Goal: Task Accomplishment & Management: Complete application form

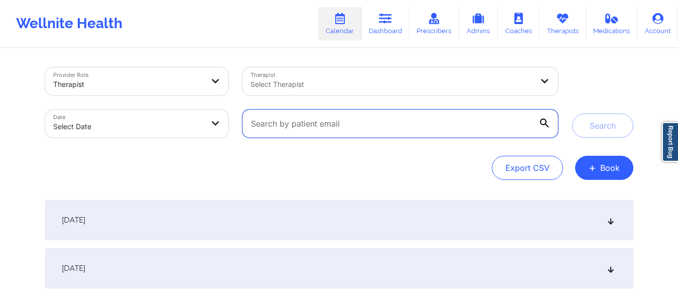
click at [394, 132] on input "text" at bounding box center [399, 123] width 315 height 28
paste input "frankhannah4@gmail.com"
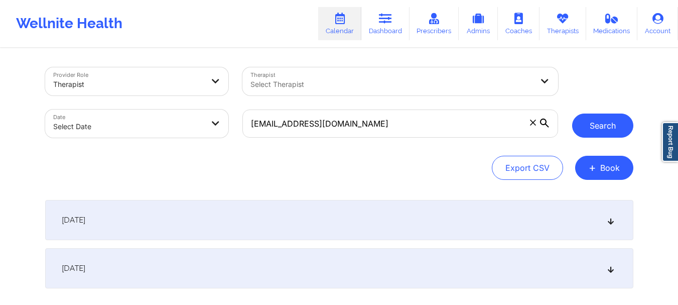
click at [587, 123] on button "Search" at bounding box center [602, 125] width 61 height 24
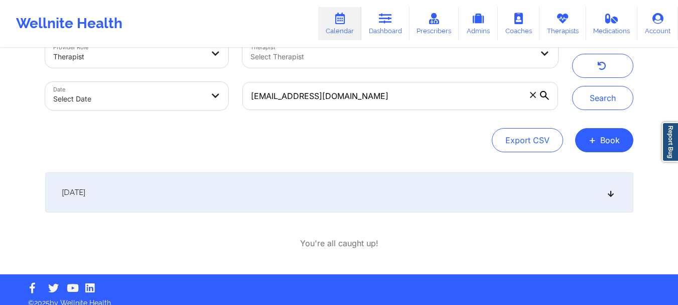
scroll to position [30, 0]
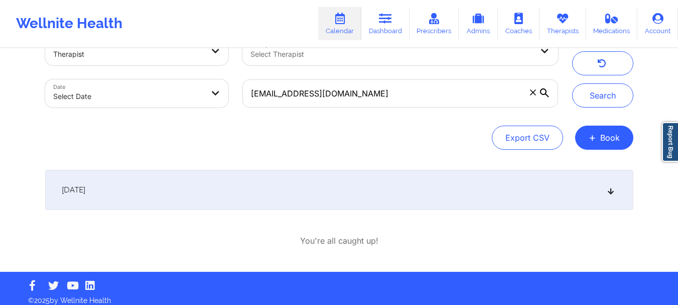
click at [395, 202] on div "September 29, 2025" at bounding box center [339, 190] width 588 height 40
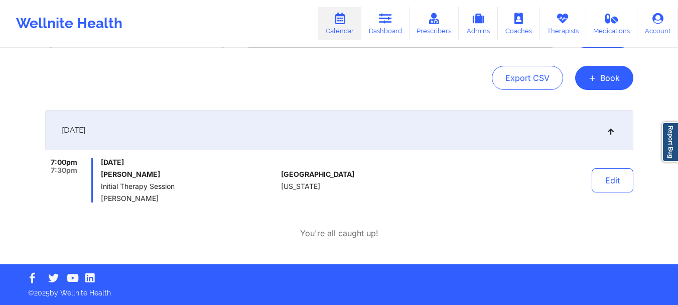
scroll to position [0, 0]
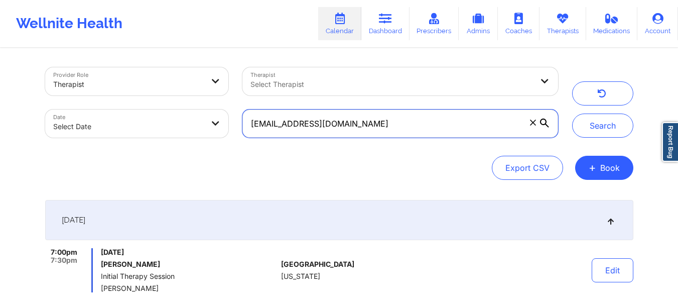
click at [416, 123] on input "frankhannah4@gmail.com" at bounding box center [399, 123] width 315 height 28
paste input "jabari.mc@sbcglobal.net"
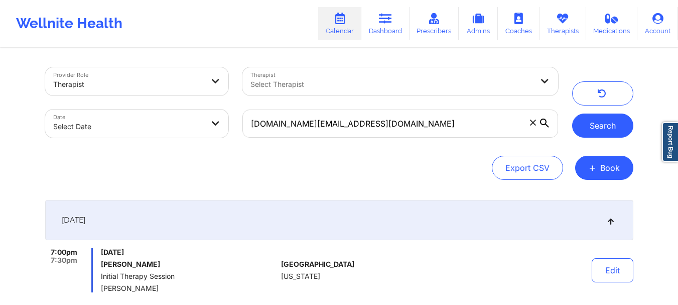
click at [630, 121] on button "Search" at bounding box center [602, 125] width 61 height 24
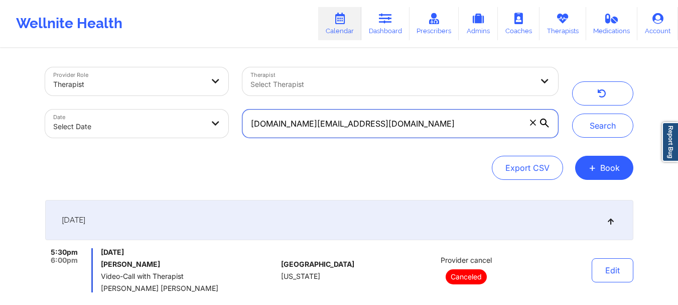
drag, startPoint x: 409, startPoint y: 133, endPoint x: 265, endPoint y: 137, distance: 144.1
click at [265, 137] on input "jabari.mc@sbcglobal.net" at bounding box center [399, 123] width 315 height 28
type input "j"
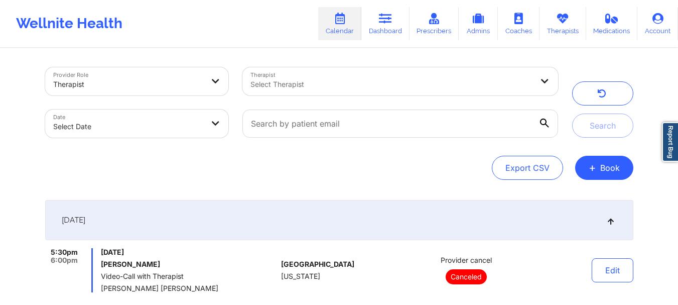
click at [330, 76] on div "Select Therapist" at bounding box center [388, 81] width 292 height 28
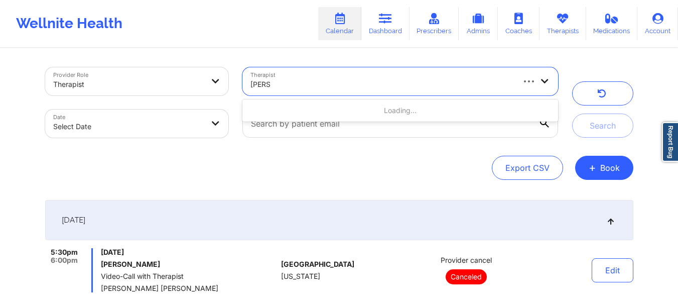
type input "quisha"
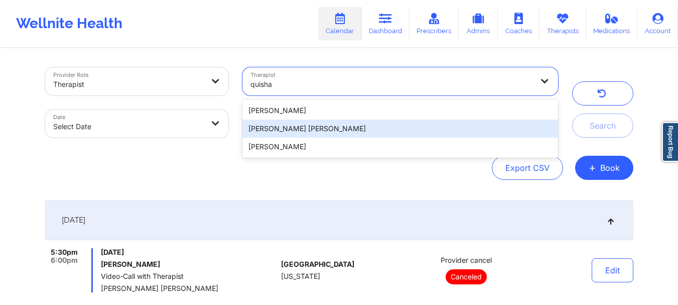
click at [295, 124] on div "Quisha Monique Castro" at bounding box center [399, 128] width 315 height 18
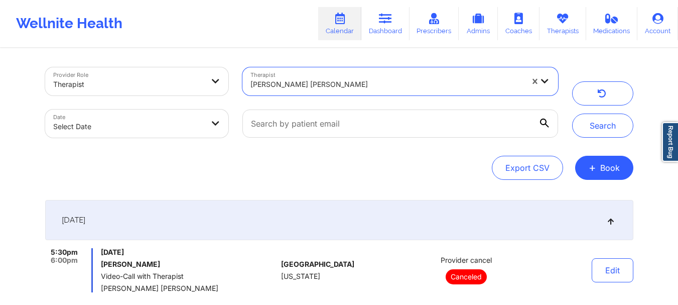
click at [114, 123] on body "Wellnite Health Calendar Dashboard Prescribers Admins Coaches Therapists Medica…" at bounding box center [339, 152] width 678 height 305
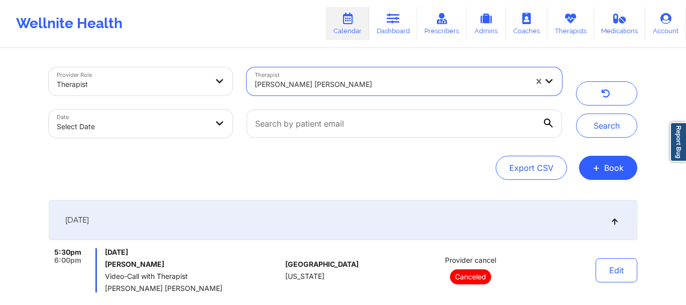
select select "2025-8"
select select "2025-9"
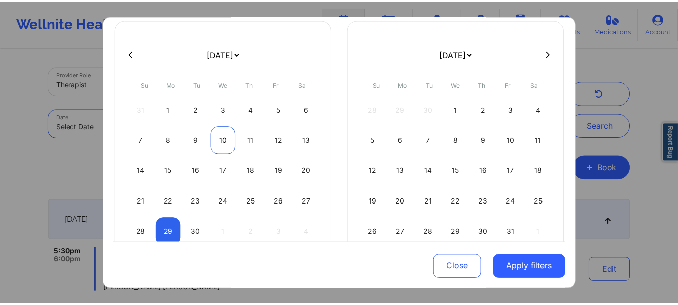
scroll to position [63, 0]
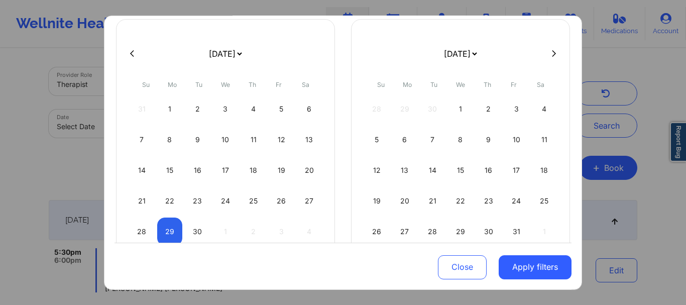
click at [243, 55] on select "January 2019 February 2019 March 2019 April 2019 May 2019 June 2019 July 2019 A…" at bounding box center [225, 53] width 37 height 28
select select "2025-9"
select select "2025-10"
click at [252, 114] on div "2" at bounding box center [253, 108] width 26 height 28
select select "2025-9"
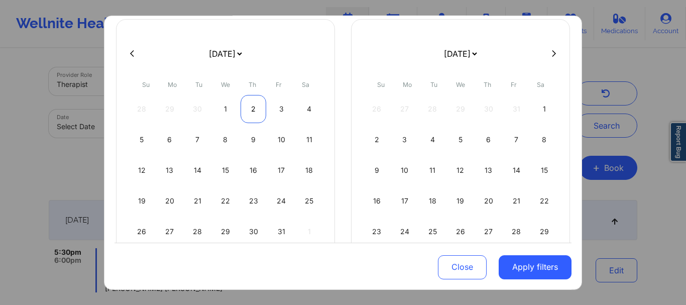
select select "2025-10"
select select "2025-9"
select select "2025-10"
select select "2025-9"
select select "2025-10"
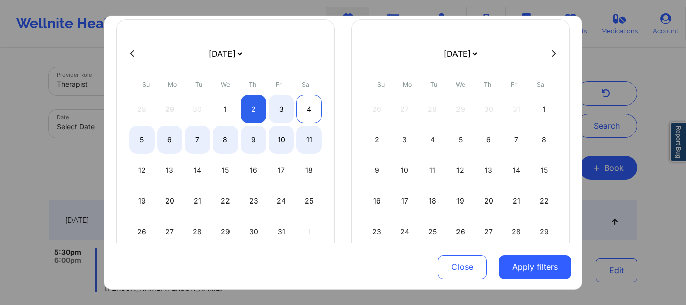
select select "2025-9"
select select "2025-10"
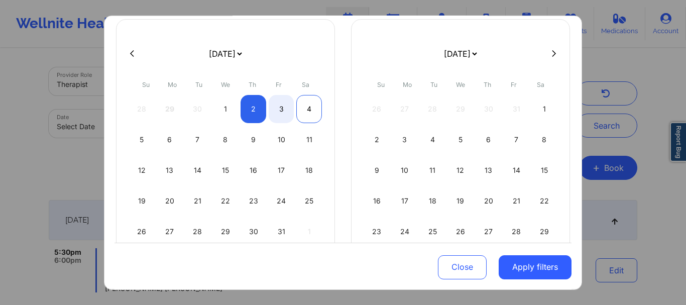
click at [311, 104] on div "4" at bounding box center [309, 108] width 26 height 28
select select "2025-9"
select select "2025-10"
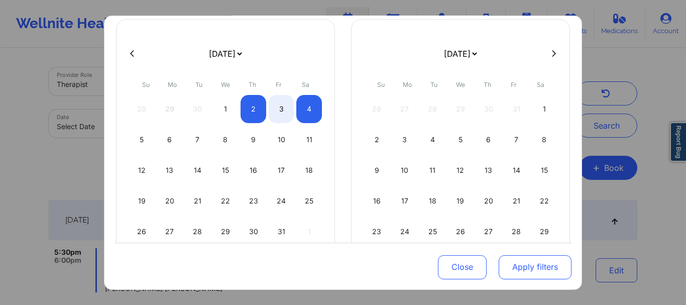
click at [518, 267] on button "Apply filters" at bounding box center [535, 267] width 73 height 24
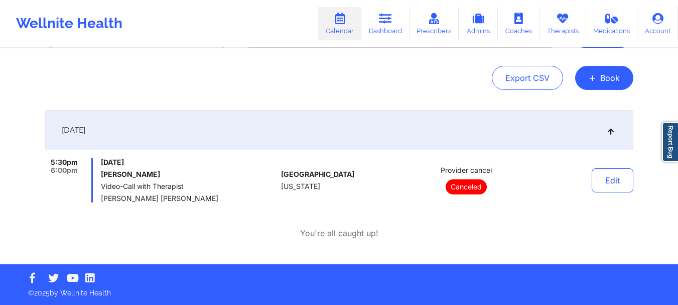
scroll to position [0, 0]
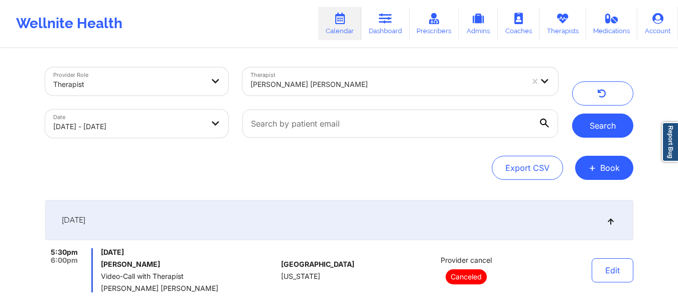
click at [602, 126] on button "Search" at bounding box center [602, 125] width 61 height 24
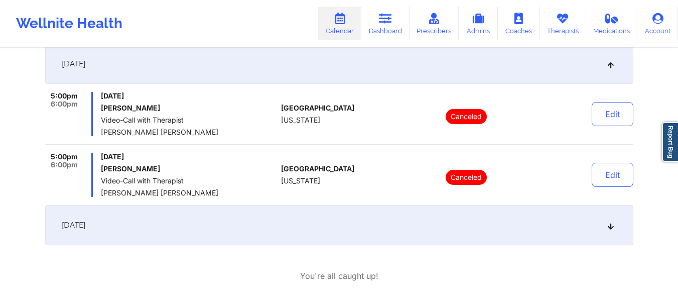
scroll to position [159, 0]
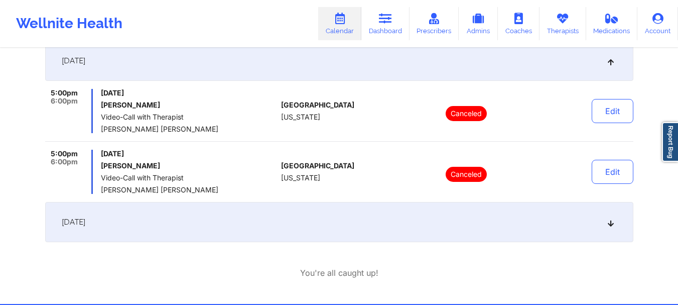
click at [438, 230] on div "October 2, 2025" at bounding box center [339, 222] width 588 height 40
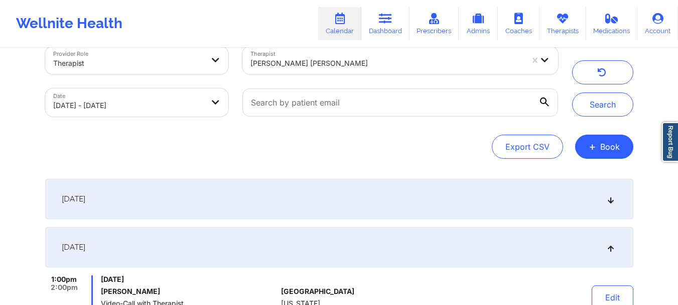
scroll to position [0, 0]
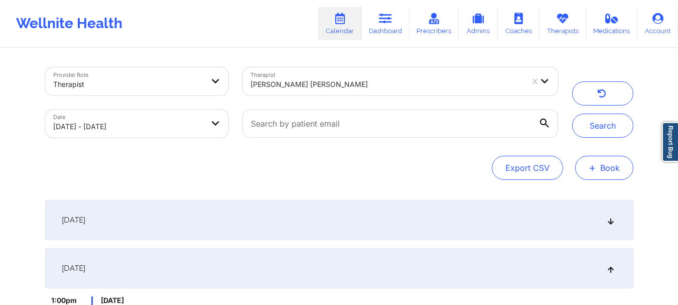
click at [591, 165] on span "+" at bounding box center [593, 168] width 8 height 6
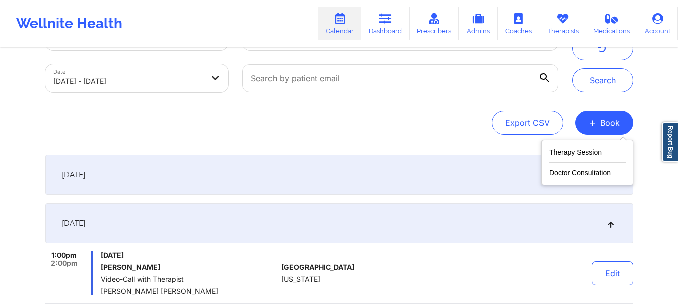
scroll to position [47, 0]
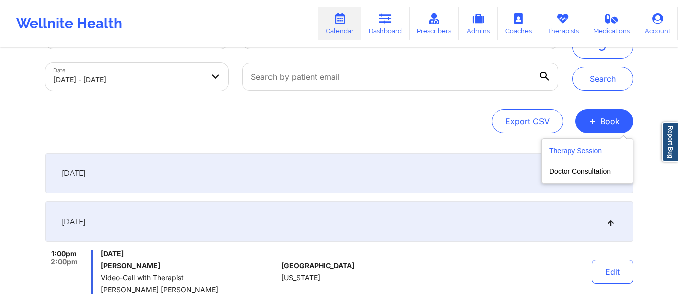
click at [563, 149] on button "Therapy Session" at bounding box center [587, 153] width 77 height 17
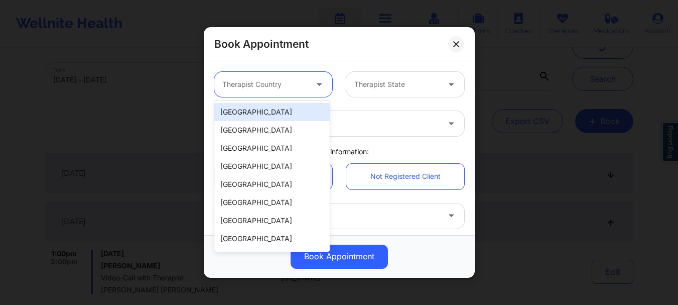
click at [273, 86] on div at bounding box center [264, 84] width 85 height 12
click at [266, 115] on div "United States" at bounding box center [271, 112] width 115 height 18
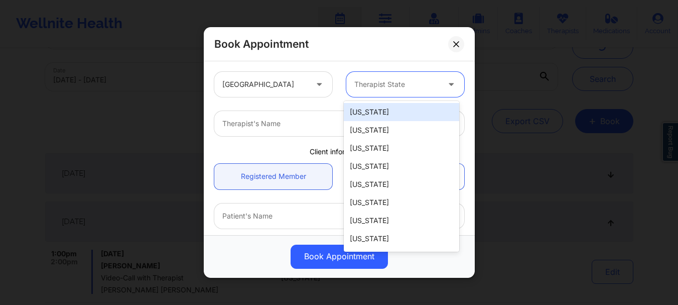
click at [384, 92] on div "Therapist State" at bounding box center [393, 84] width 94 height 25
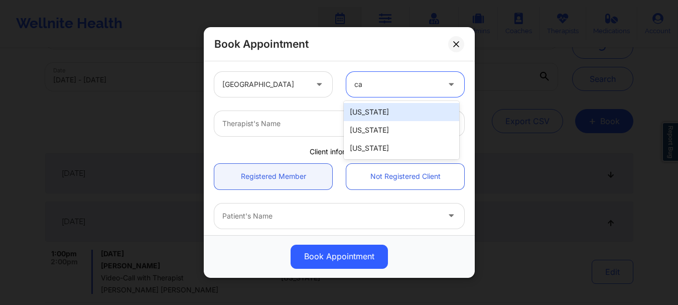
type input "cal"
click at [388, 111] on div "California" at bounding box center [401, 112] width 115 height 18
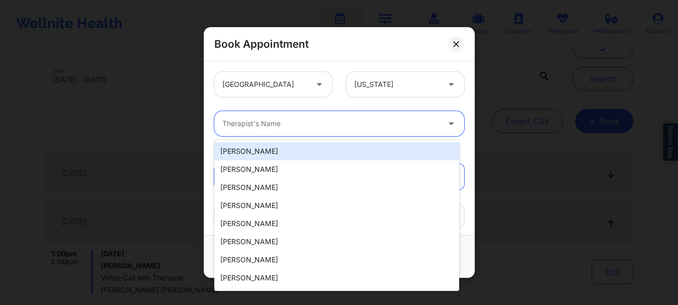
click at [272, 127] on div at bounding box center [330, 123] width 217 height 12
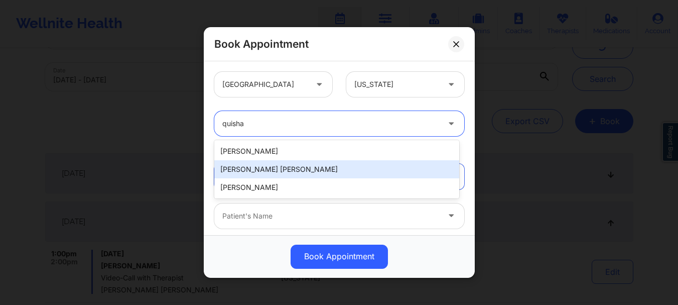
type input "quisha"
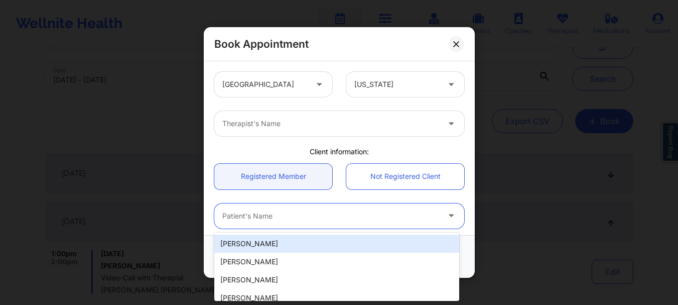
click at [310, 220] on div at bounding box center [330, 216] width 217 height 12
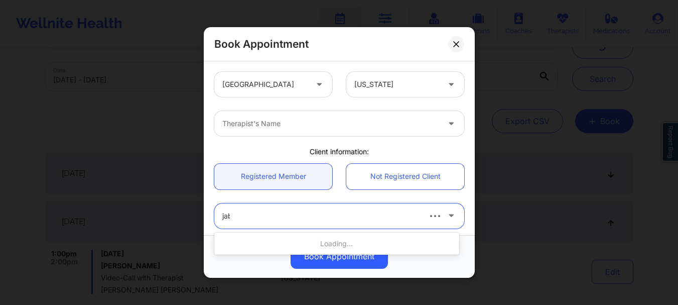
type input "jaba"
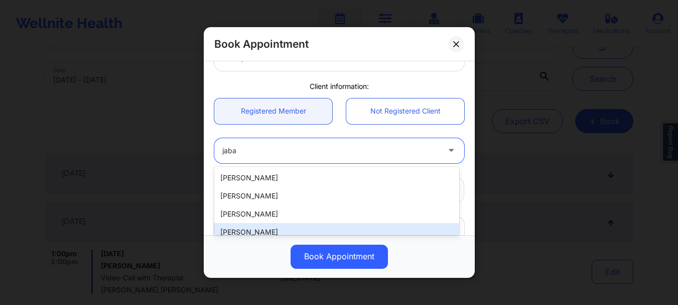
scroll to position [66, 0]
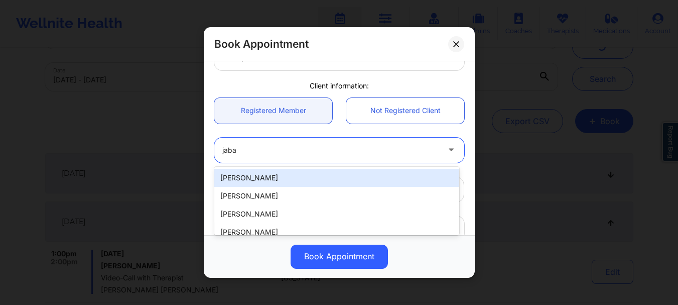
click at [350, 174] on div "Jabari McIntosh" at bounding box center [336, 178] width 245 height 18
type input "jabari.mc@sbcglobal.net"
type input "+13526820346"
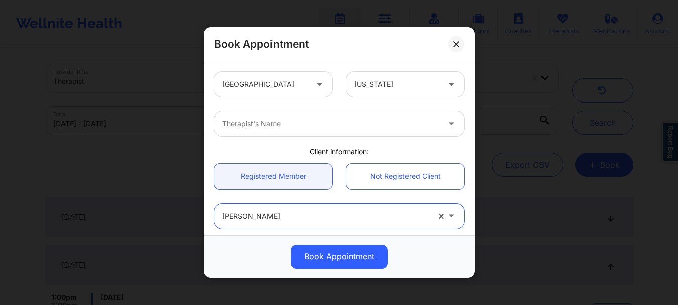
scroll to position [0, 0]
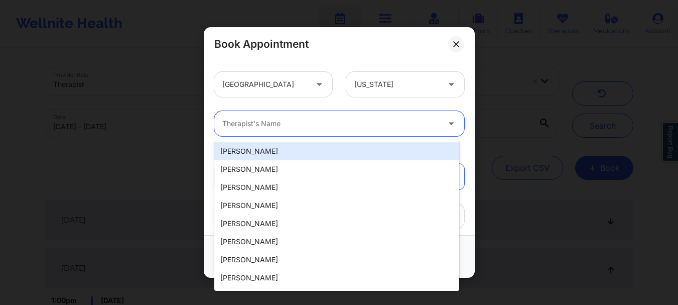
click at [336, 127] on div at bounding box center [330, 123] width 217 height 12
type input "quish"
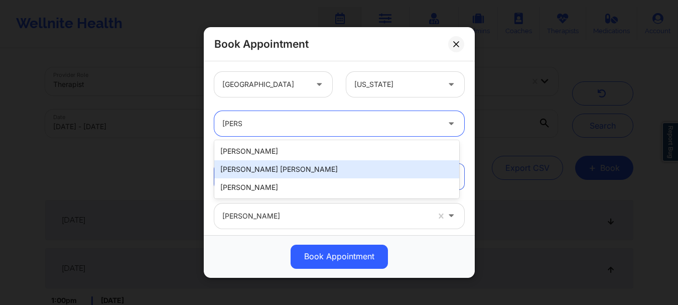
click at [274, 177] on div "Quisha Monique Castro" at bounding box center [336, 169] width 245 height 18
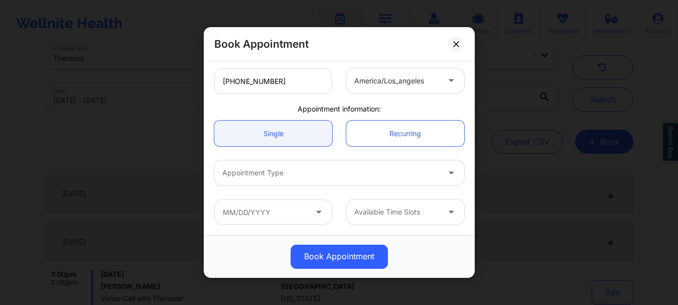
scroll to position [28, 0]
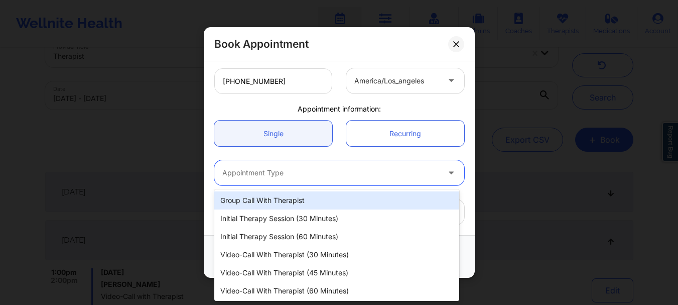
click at [308, 164] on div "Appointment Type" at bounding box center [327, 172] width 226 height 25
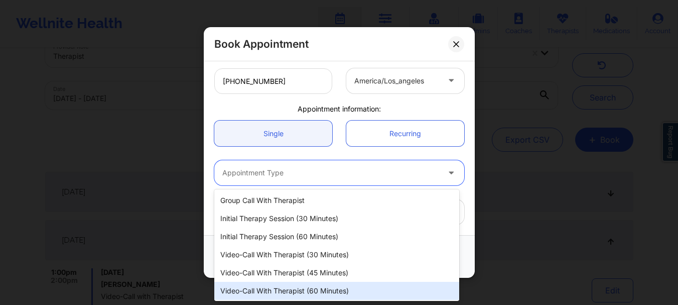
scroll to position [19, 0]
click at [284, 288] on div "Couple/Family Therapy Session" at bounding box center [336, 290] width 245 height 18
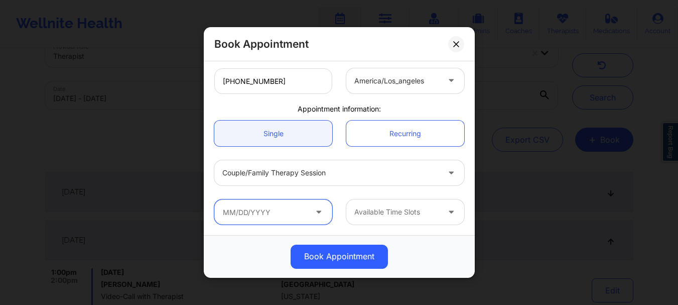
click at [276, 210] on input "text" at bounding box center [273, 211] width 118 height 25
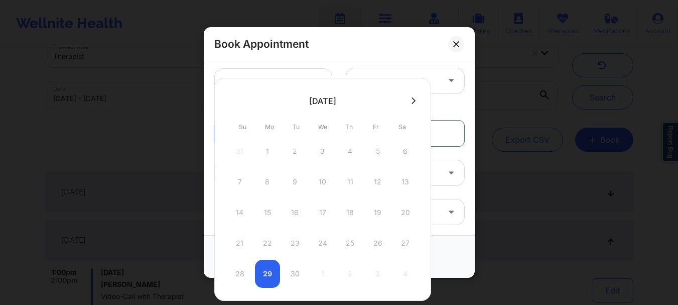
click at [410, 100] on button at bounding box center [414, 100] width 10 height 9
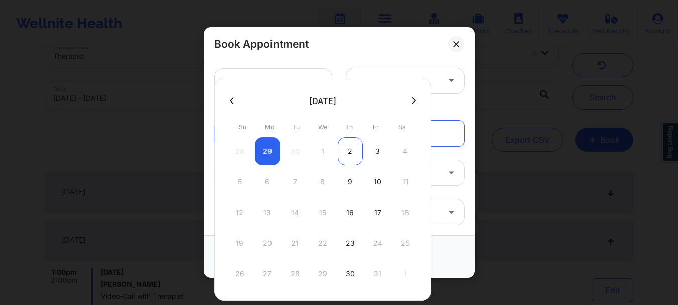
click at [349, 152] on div "2" at bounding box center [350, 151] width 25 height 28
type input "10/02/2025"
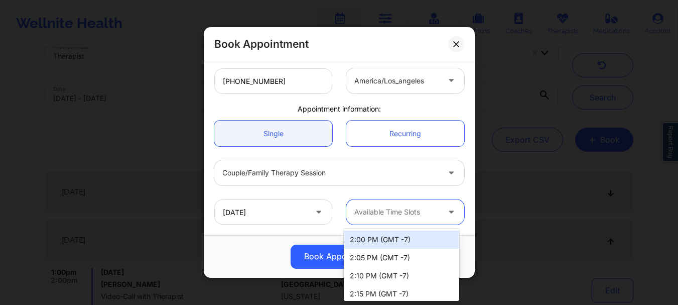
click at [365, 218] on div "Available Time Slots" at bounding box center [393, 211] width 94 height 25
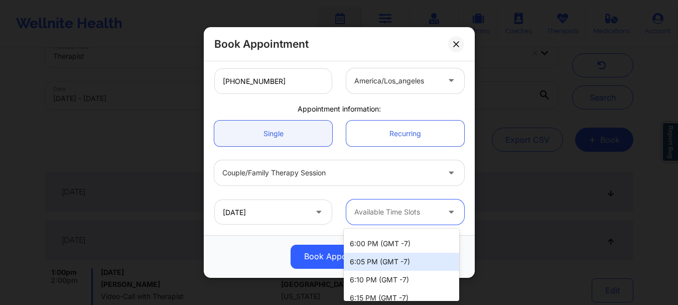
scroll to position [863, 0]
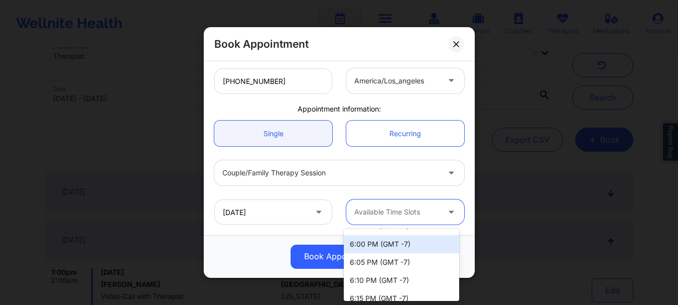
click at [374, 247] on div "6:00 PM (GMT -7)" at bounding box center [401, 244] width 115 height 18
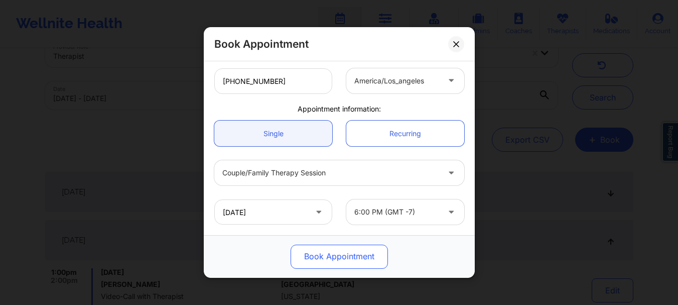
click at [317, 258] on button "Book Appointment" at bounding box center [339, 257] width 97 height 24
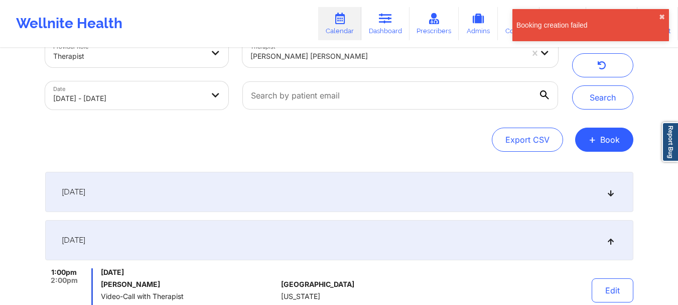
scroll to position [0, 0]
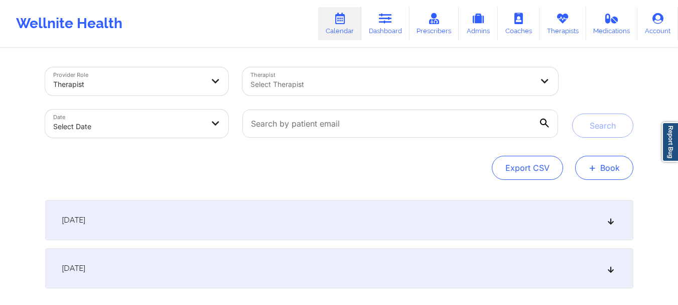
click at [592, 175] on button "+ Book" at bounding box center [604, 168] width 58 height 24
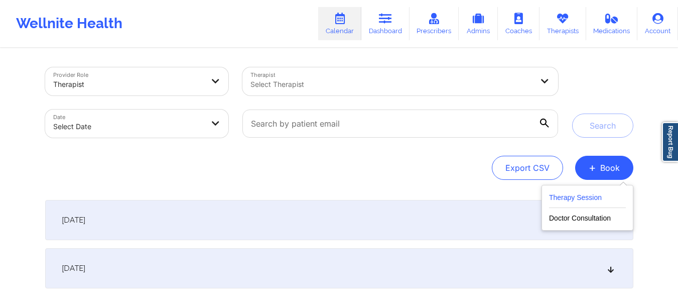
click at [573, 199] on button "Therapy Session" at bounding box center [587, 199] width 77 height 17
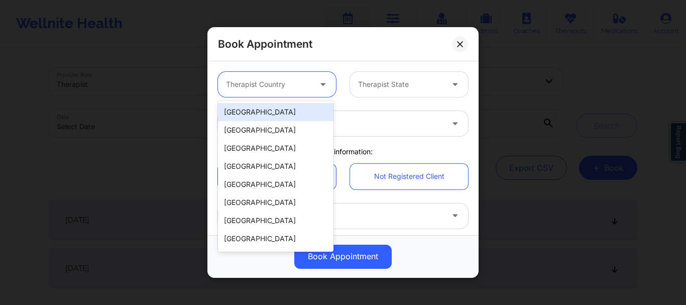
click at [312, 83] on div at bounding box center [324, 84] width 24 height 25
click at [296, 110] on div "United States" at bounding box center [275, 112] width 115 height 18
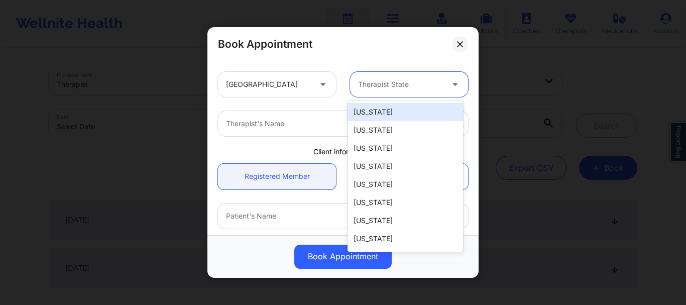
click at [392, 93] on div "Therapist State" at bounding box center [397, 84] width 94 height 25
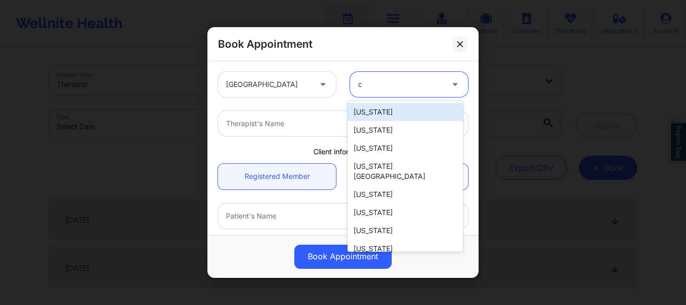
type input "ca"
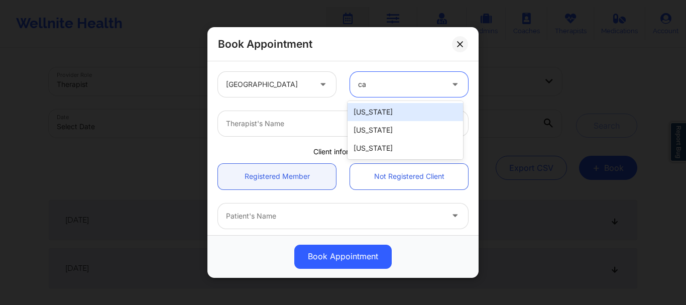
click at [391, 113] on div "California" at bounding box center [404, 112] width 115 height 18
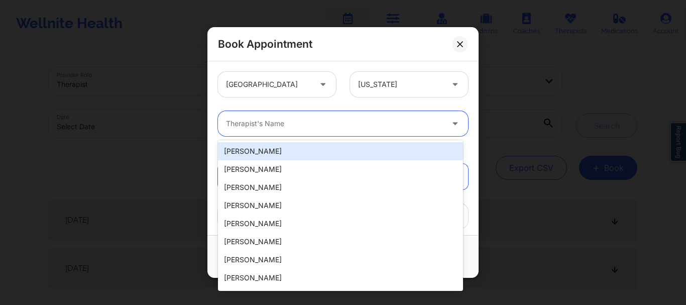
click at [333, 124] on div at bounding box center [334, 123] width 217 height 12
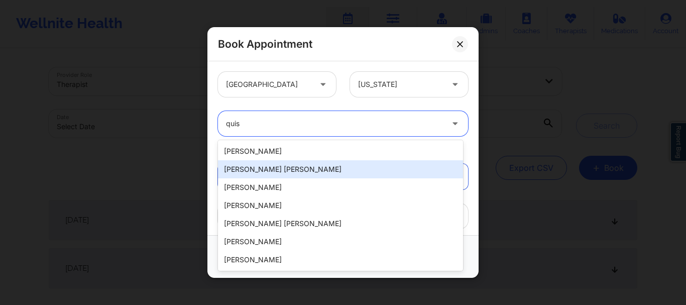
type input "quish"
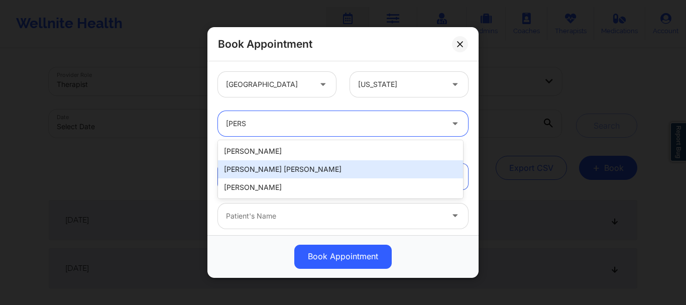
click at [320, 165] on div "Quisha Monique Castro" at bounding box center [340, 169] width 245 height 18
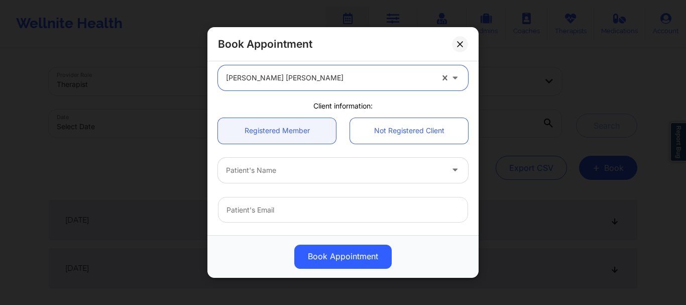
scroll to position [47, 0]
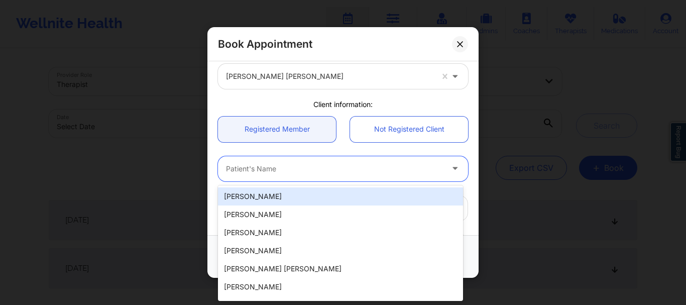
click at [281, 166] on div at bounding box center [334, 169] width 217 height 12
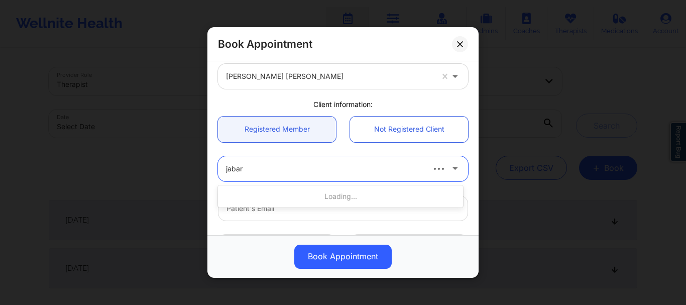
type input "jabari"
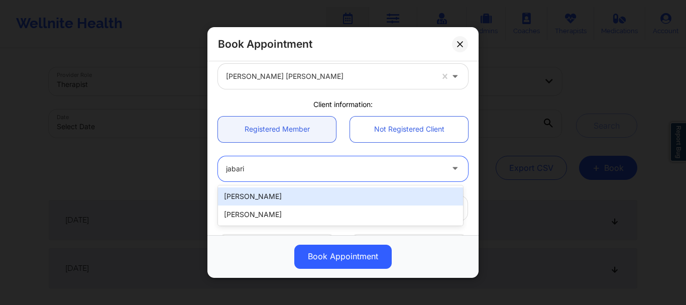
click at [330, 202] on div "Jabari McIntosh" at bounding box center [340, 196] width 245 height 18
type input "jabari.mc@sbcglobal.net"
type input "+13526820346"
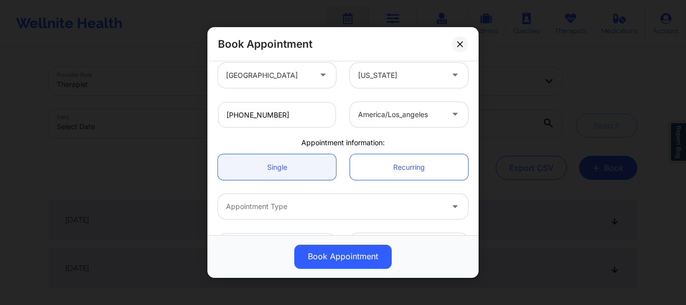
scroll to position [253, 0]
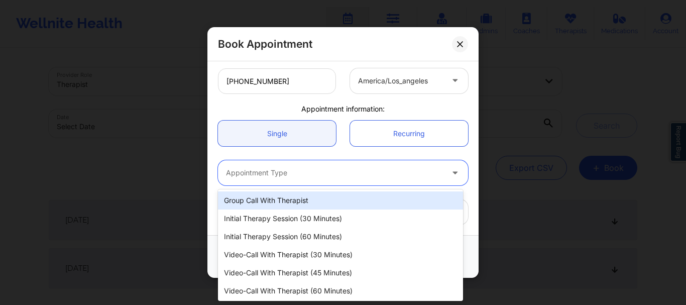
click at [305, 173] on div at bounding box center [334, 173] width 217 height 12
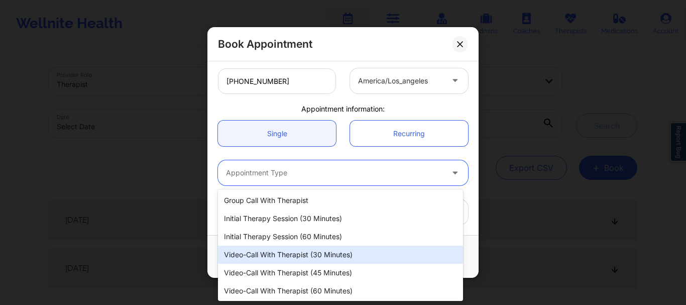
scroll to position [19, 0]
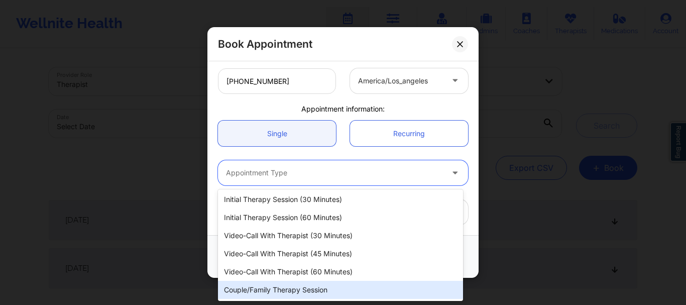
click at [274, 285] on div "Couple/Family Therapy Session" at bounding box center [340, 290] width 245 height 18
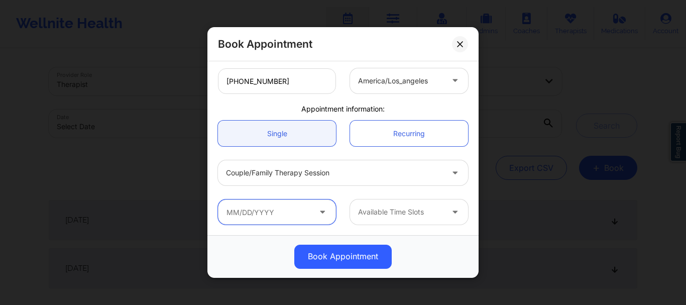
click at [269, 214] on input "text" at bounding box center [277, 211] width 118 height 25
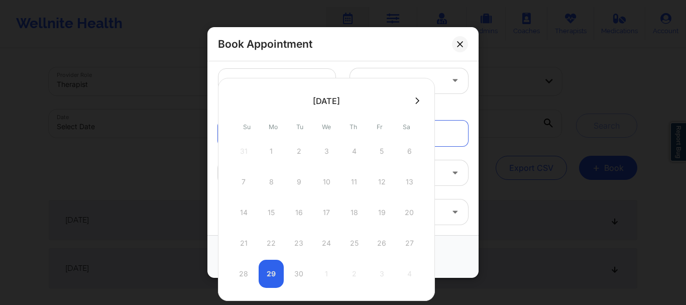
click at [416, 95] on div at bounding box center [326, 100] width 217 height 15
click at [418, 102] on icon at bounding box center [417, 101] width 4 height 8
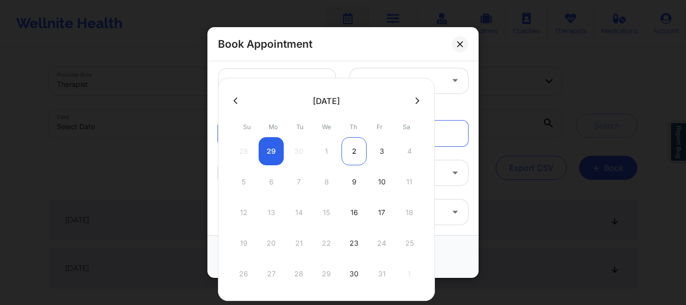
click at [354, 156] on div "2" at bounding box center [353, 151] width 25 height 28
type input "10/02/2025"
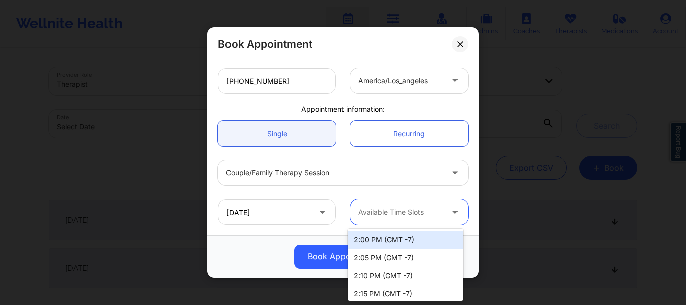
click at [387, 221] on div "Available Time Slots" at bounding box center [397, 211] width 94 height 25
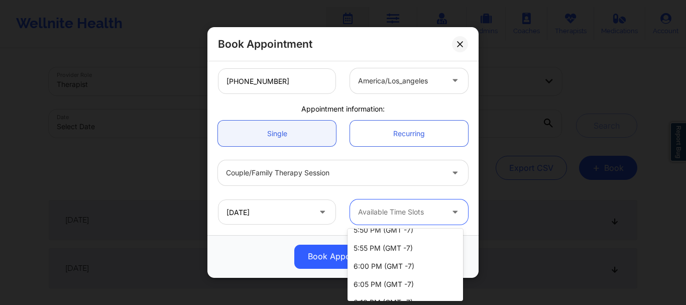
scroll to position [840, 0]
click at [381, 270] on div "6:00 PM (GMT -7)" at bounding box center [404, 267] width 115 height 18
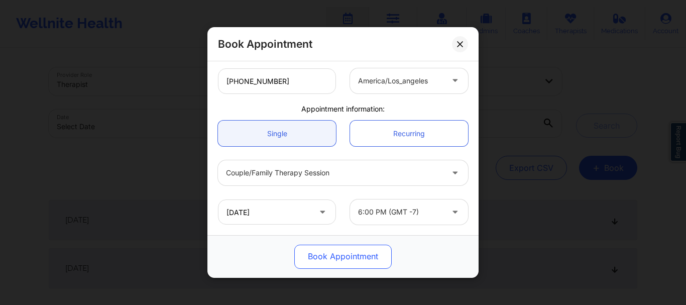
click at [335, 250] on button "Book Appointment" at bounding box center [342, 257] width 97 height 24
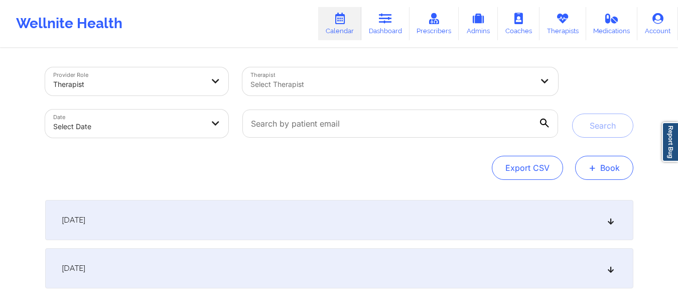
click at [613, 174] on button "+ Book" at bounding box center [604, 168] width 58 height 24
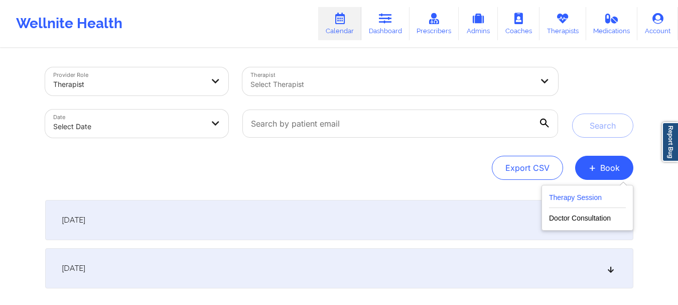
click at [564, 196] on button "Therapy Session" at bounding box center [587, 199] width 77 height 17
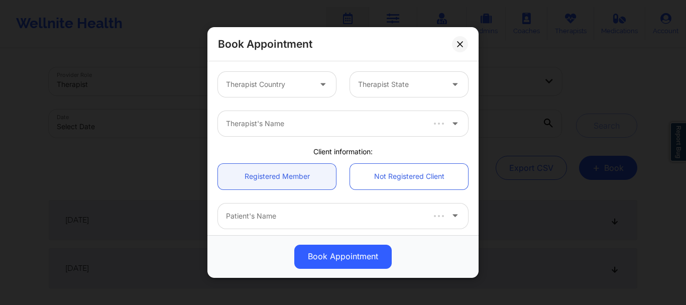
click at [291, 83] on div at bounding box center [268, 84] width 85 height 12
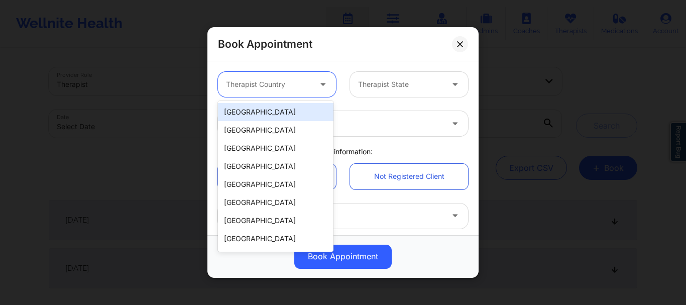
click at [288, 114] on div "United States" at bounding box center [275, 112] width 115 height 18
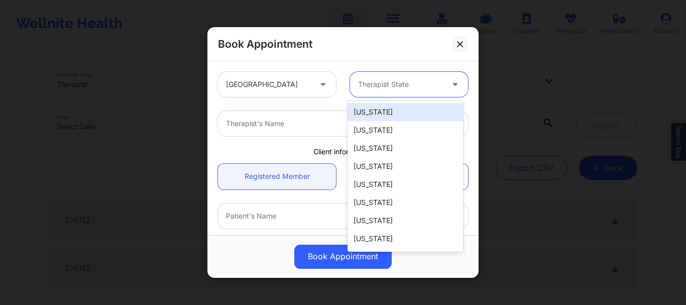
click at [369, 87] on div at bounding box center [400, 84] width 85 height 12
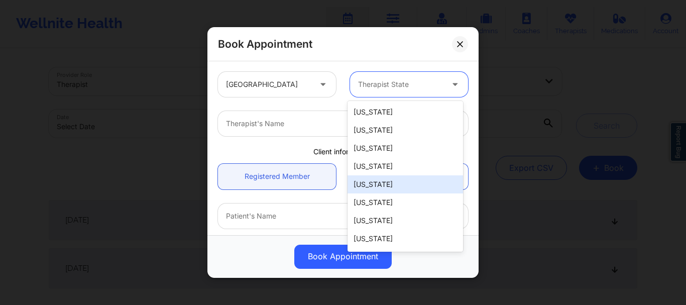
click at [372, 186] on div "California" at bounding box center [404, 184] width 115 height 18
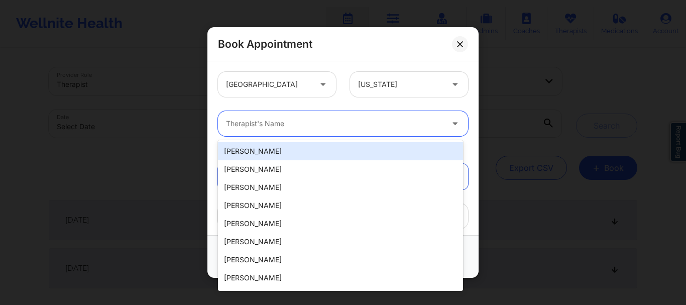
click at [271, 126] on div at bounding box center [334, 123] width 217 height 12
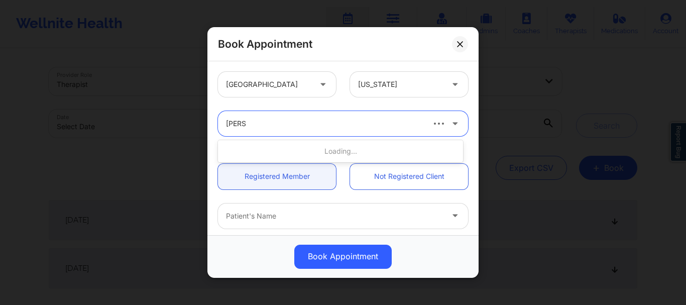
type input "quisha"
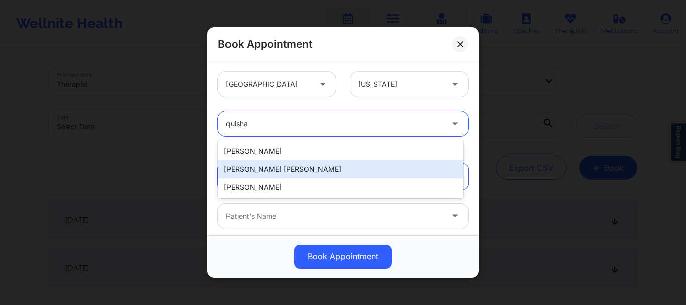
click at [324, 171] on div "Quisha Monique Castro" at bounding box center [340, 169] width 245 height 18
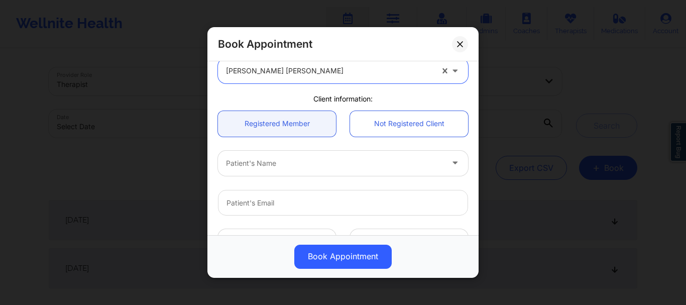
scroll to position [55, 0]
click at [316, 160] on div at bounding box center [334, 161] width 217 height 12
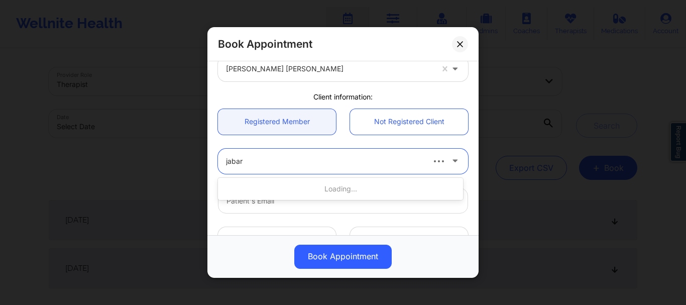
type input "jabari"
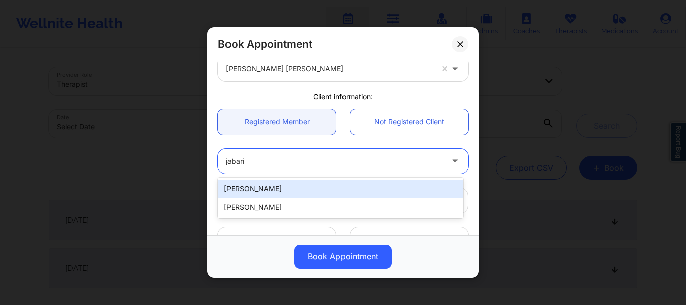
click at [327, 191] on div "Jabari McIntosh" at bounding box center [340, 189] width 245 height 18
type input "jabari.mc@sbcglobal.net"
type input "+13526820346"
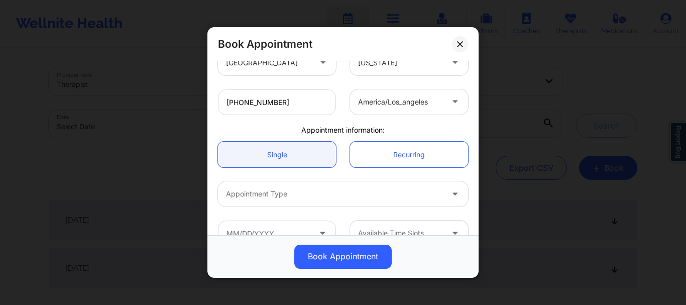
scroll to position [248, 0]
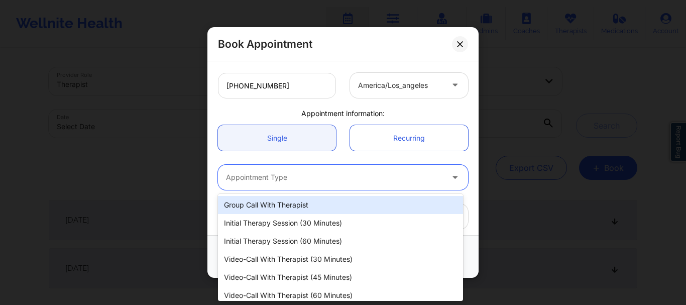
click at [300, 176] on div at bounding box center [334, 178] width 217 height 12
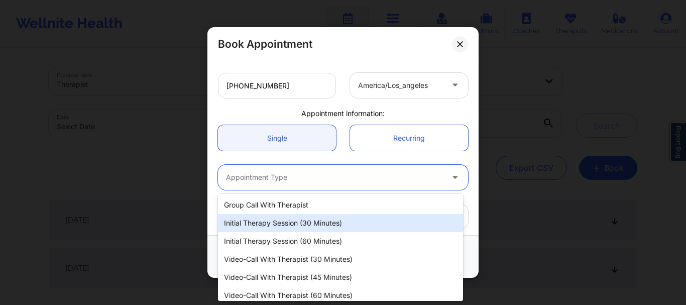
click at [291, 221] on div "Initial Therapy Session (30 minutes)" at bounding box center [340, 223] width 245 height 18
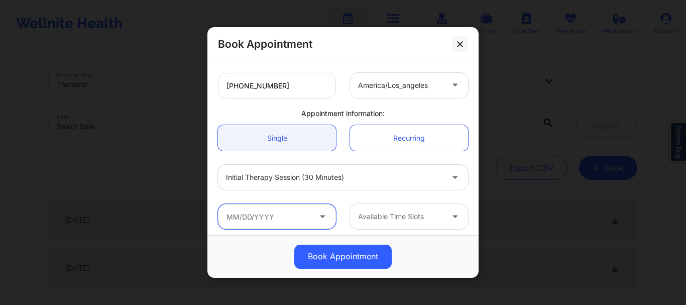
click at [291, 223] on input "text" at bounding box center [277, 216] width 118 height 25
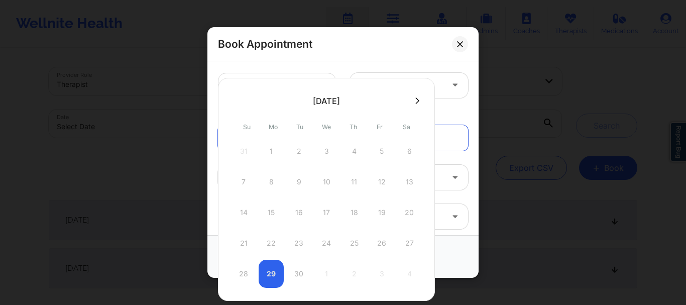
click at [416, 103] on icon at bounding box center [417, 101] width 4 height 8
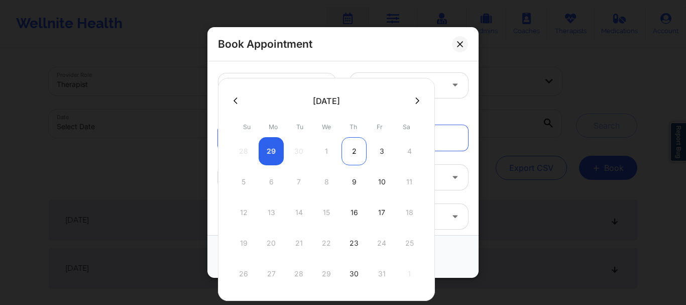
click at [355, 154] on div "2" at bounding box center [353, 151] width 25 height 28
type input "10/02/2025"
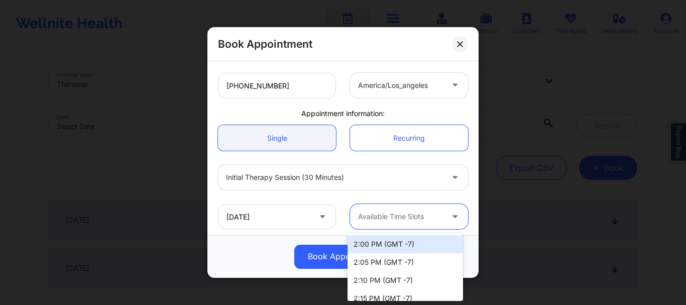
click at [376, 219] on div at bounding box center [400, 217] width 85 height 12
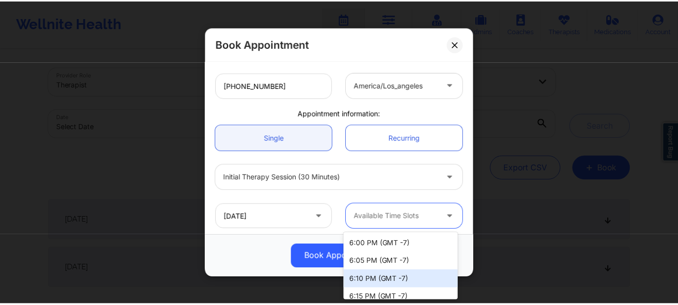
scroll to position [868, 0]
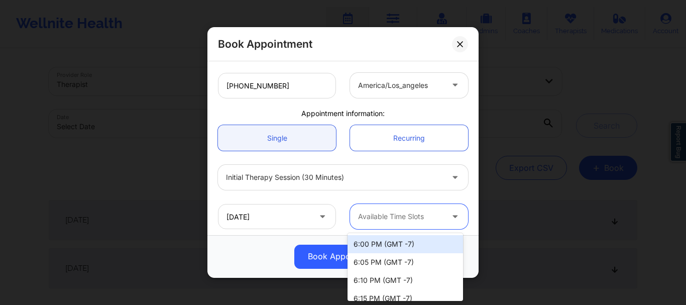
click at [370, 243] on div "6:00 PM (GMT -7)" at bounding box center [404, 244] width 115 height 18
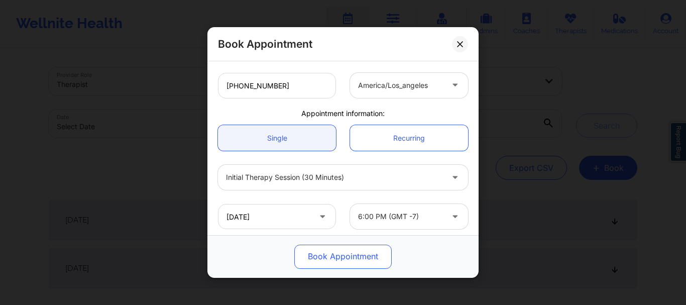
click at [346, 255] on button "Book Appointment" at bounding box center [342, 257] width 97 height 24
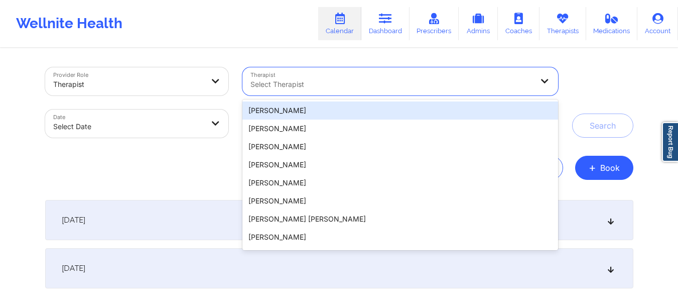
click at [355, 78] on div "Select Therapist" at bounding box center [388, 81] width 292 height 28
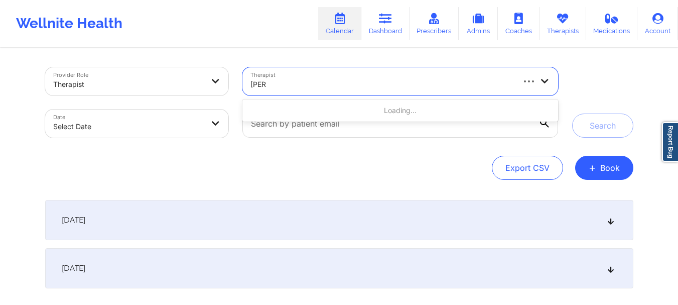
type input "quisha"
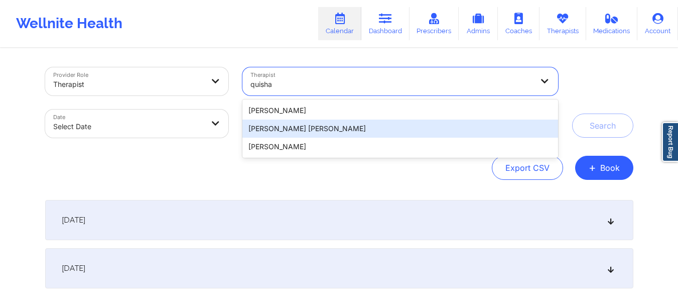
click at [337, 129] on div "Quisha Monique Castro" at bounding box center [399, 128] width 315 height 18
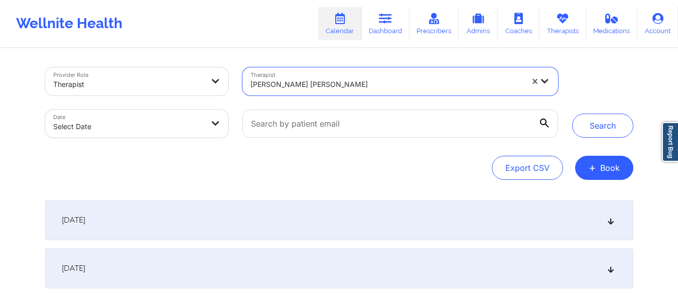
select select "2025-8"
select select "2025-9"
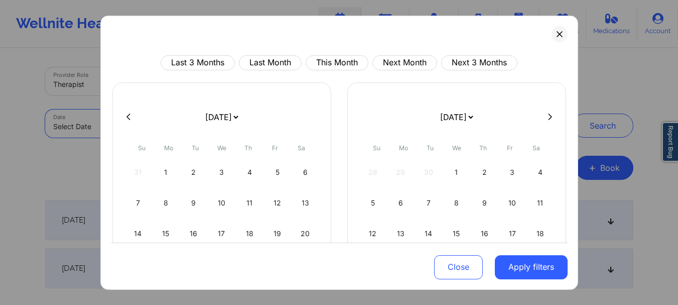
click at [153, 117] on body "Wellnite Health Calendar Dashboard Prescribers Admins Coaches Therapists Medica…" at bounding box center [339, 152] width 678 height 305
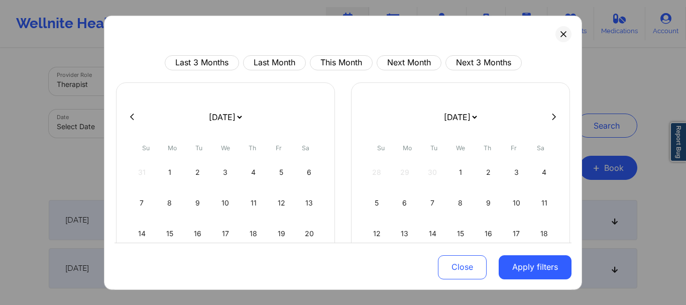
click at [243, 116] on select "January 2019 February 2019 March 2019 April 2019 May 2019 June 2019 July 2019 A…" at bounding box center [225, 116] width 37 height 28
select select "2025-9"
select select "2025-10"
click at [252, 173] on div "2" at bounding box center [253, 172] width 26 height 28
select select "2025-9"
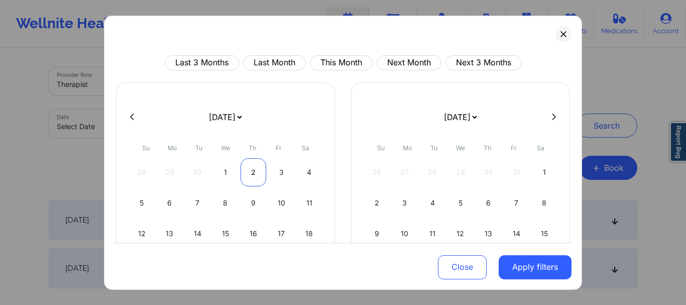
select select "2025-10"
select select "2025-9"
select select "2025-10"
click at [226, 169] on div "1" at bounding box center [226, 172] width 26 height 28
select select "2025-9"
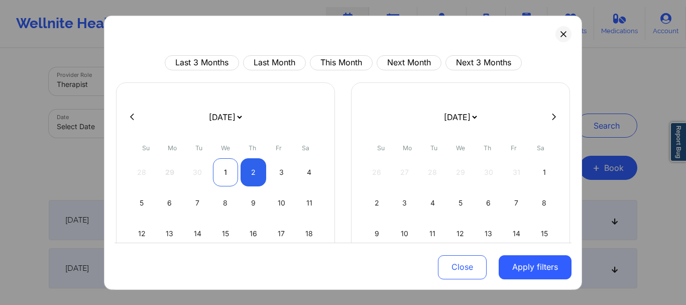
select select "2025-10"
select select "2025-9"
select select "2025-10"
select select "2025-9"
select select "2025-10"
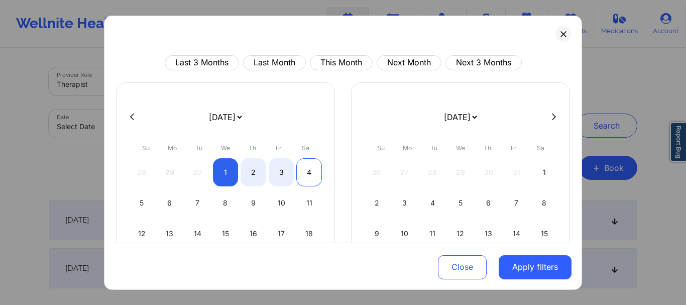
click at [299, 172] on div "4" at bounding box center [309, 172] width 26 height 28
select select "2025-9"
select select "2025-10"
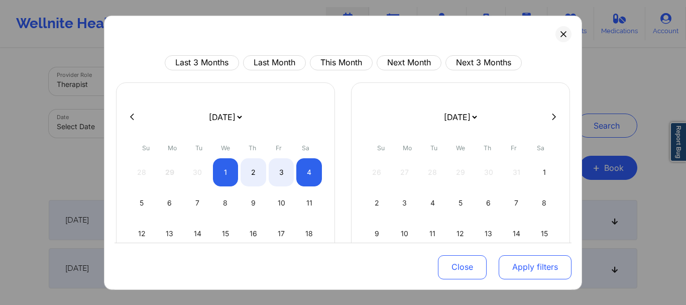
click at [515, 264] on button "Apply filters" at bounding box center [535, 267] width 73 height 24
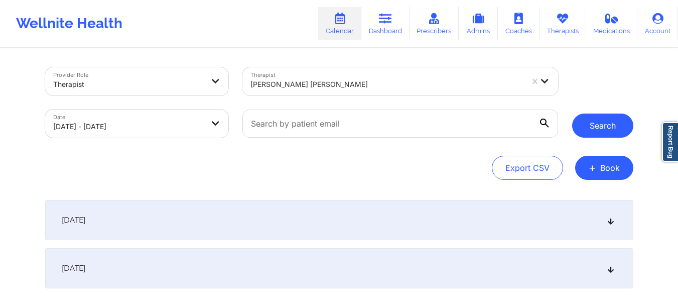
click at [606, 119] on button "Search" at bounding box center [602, 125] width 61 height 24
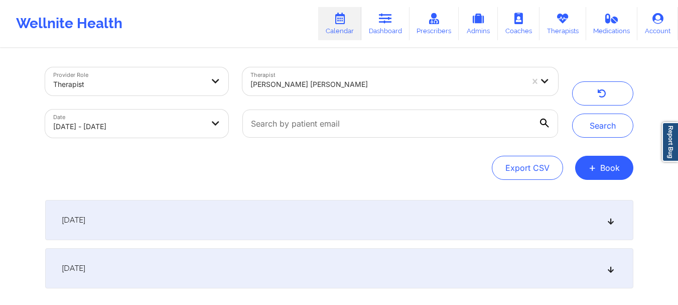
scroll to position [86, 0]
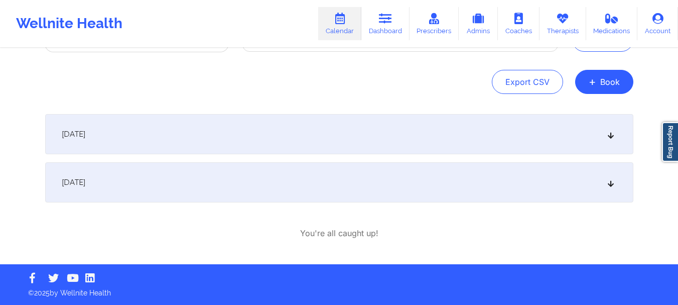
click at [380, 183] on div "October 2, 2025" at bounding box center [339, 182] width 588 height 40
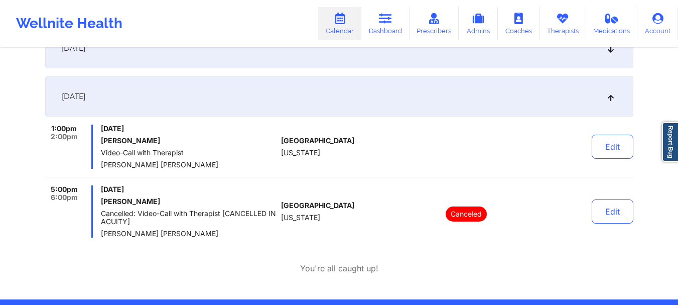
scroll to position [0, 0]
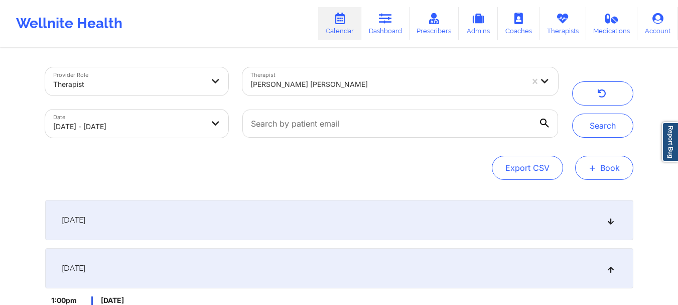
click at [599, 168] on button "+ Book" at bounding box center [604, 168] width 58 height 24
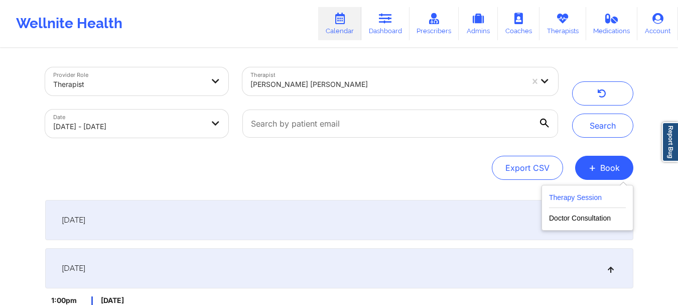
click at [576, 196] on button "Therapy Session" at bounding box center [587, 199] width 77 height 17
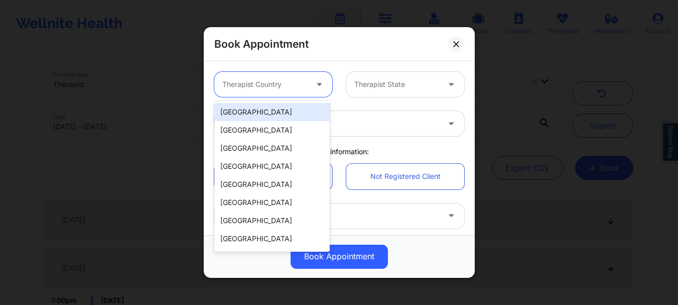
click at [276, 85] on div at bounding box center [264, 84] width 85 height 12
click at [268, 110] on div "United States" at bounding box center [271, 112] width 115 height 18
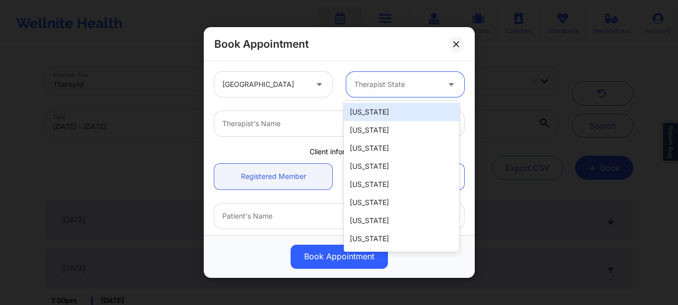
click at [385, 87] on div at bounding box center [396, 84] width 85 height 12
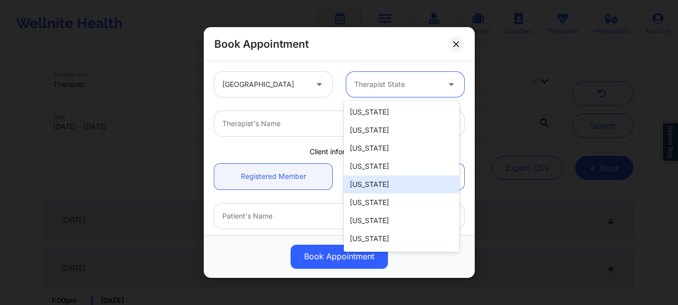
click at [374, 185] on div "California" at bounding box center [401, 184] width 115 height 18
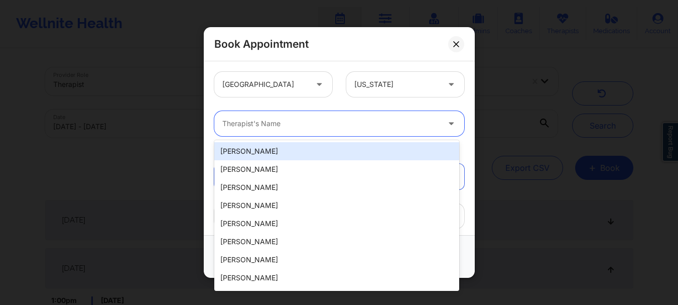
click at [291, 124] on div at bounding box center [330, 123] width 217 height 12
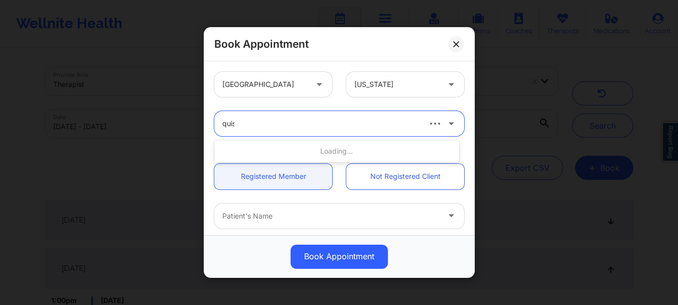
type input "quish"
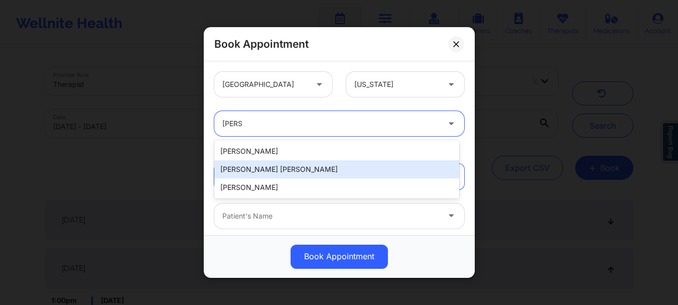
click at [290, 167] on div "Quisha Monique Castro" at bounding box center [336, 169] width 245 height 18
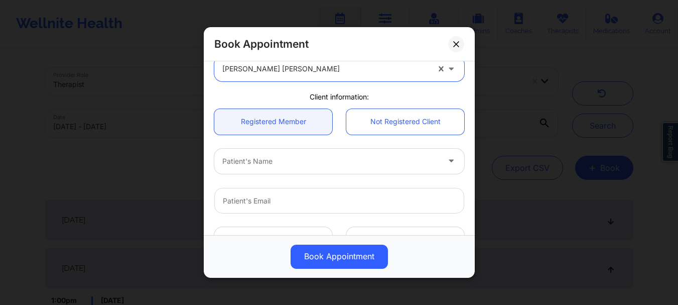
scroll to position [55, 0]
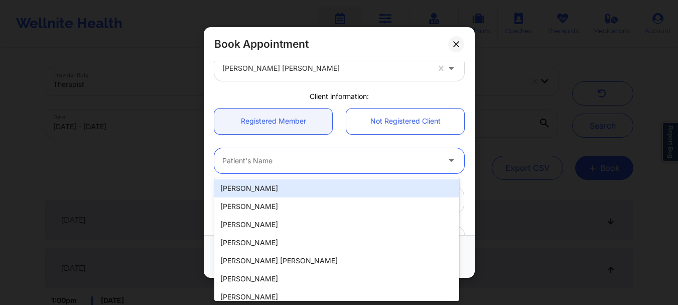
click at [290, 163] on div at bounding box center [330, 161] width 217 height 12
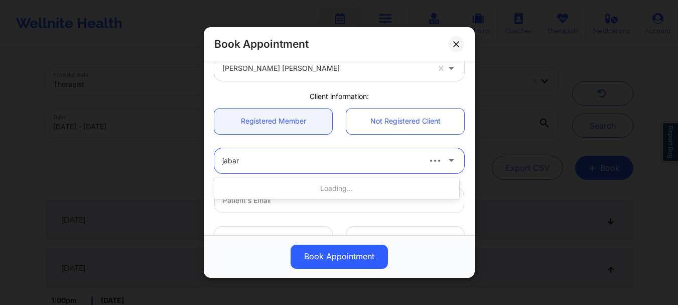
type input "jabari"
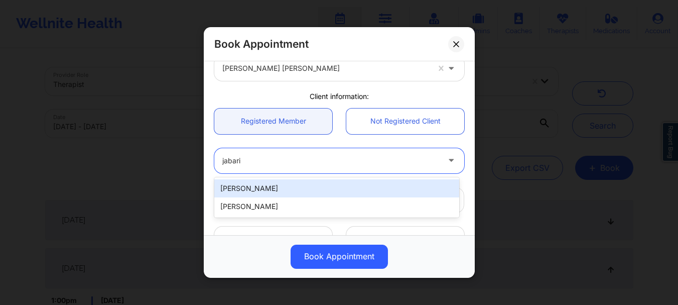
click at [338, 193] on div "Jabari McIntosh" at bounding box center [336, 188] width 245 height 18
type input "jabari.mc@sbcglobal.net"
type input "+13526820346"
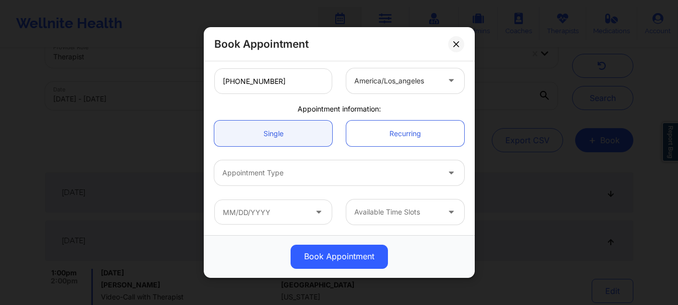
scroll to position [28, 0]
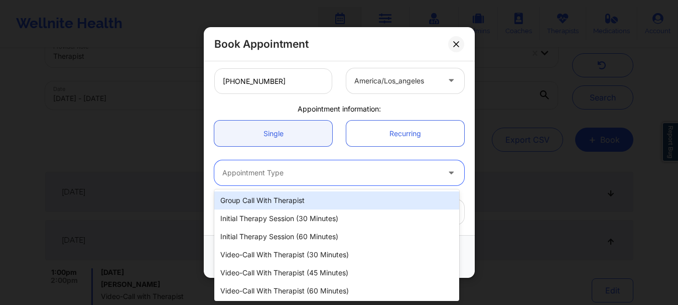
click at [345, 173] on div at bounding box center [330, 173] width 217 height 12
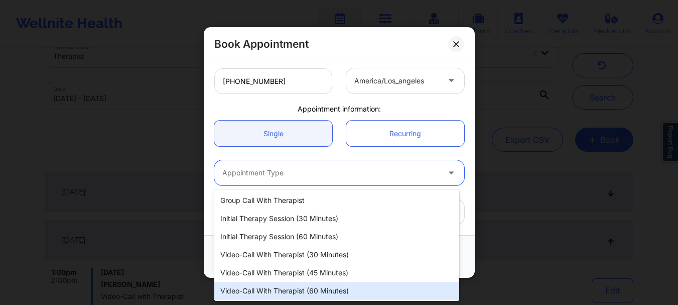
scroll to position [19, 0]
click at [299, 294] on div "Couple/Family Therapy Session" at bounding box center [336, 290] width 245 height 18
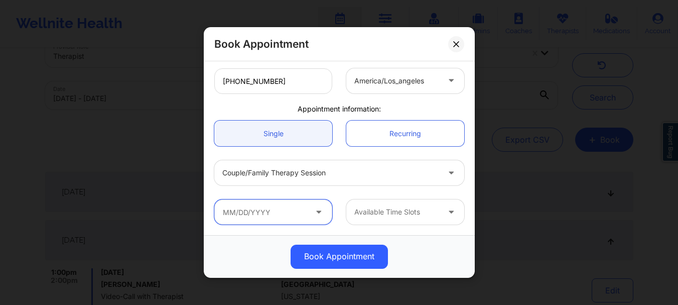
click at [299, 208] on input "text" at bounding box center [273, 211] width 118 height 25
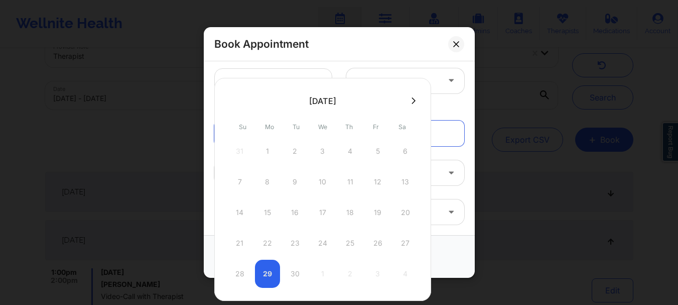
click at [412, 100] on icon at bounding box center [414, 101] width 4 height 8
click at [350, 152] on div "2" at bounding box center [350, 151] width 25 height 28
type input "10/02/2025"
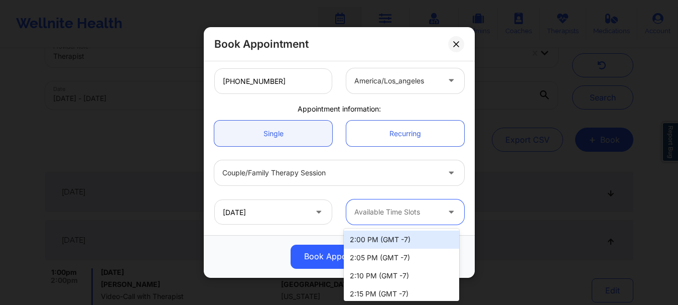
click at [365, 216] on div at bounding box center [396, 212] width 85 height 12
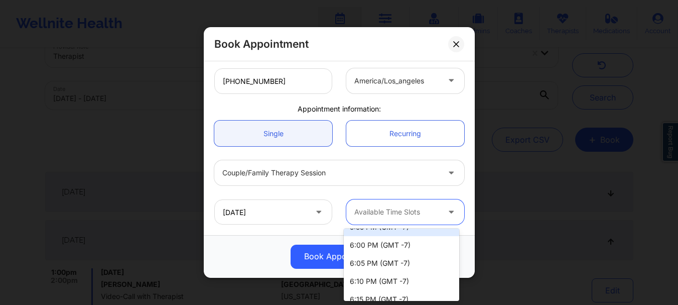
scroll to position [867, 0]
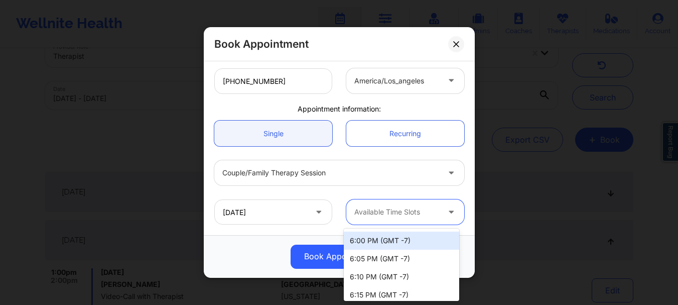
click at [375, 236] on div "6:00 PM (GMT -7)" at bounding box center [401, 240] width 115 height 18
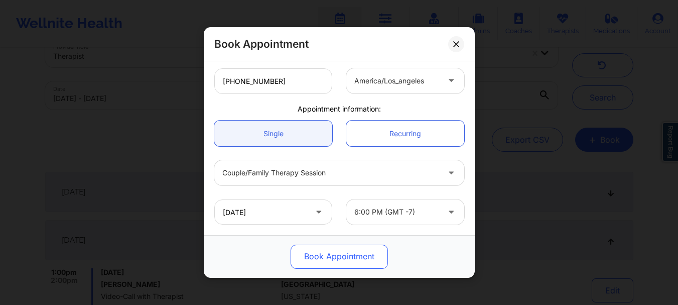
click at [346, 255] on button "Book Appointment" at bounding box center [339, 257] width 97 height 24
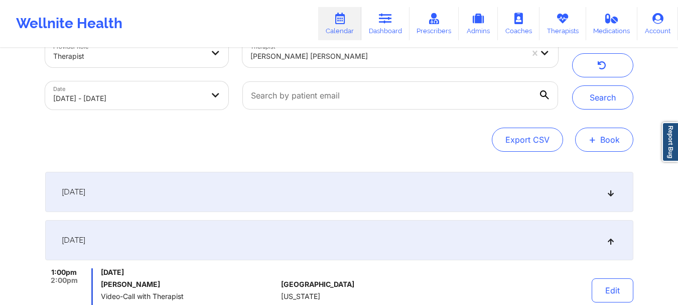
click at [600, 134] on button "+ Book" at bounding box center [604, 140] width 58 height 24
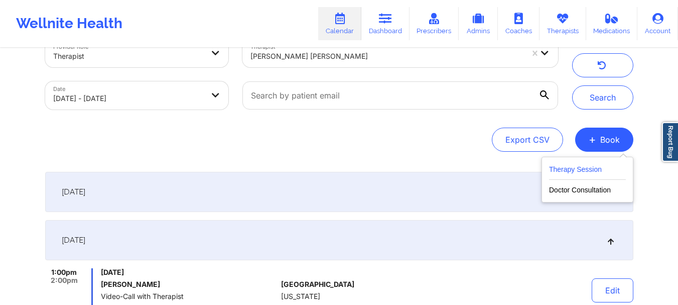
click at [563, 174] on button "Therapy Session" at bounding box center [587, 171] width 77 height 17
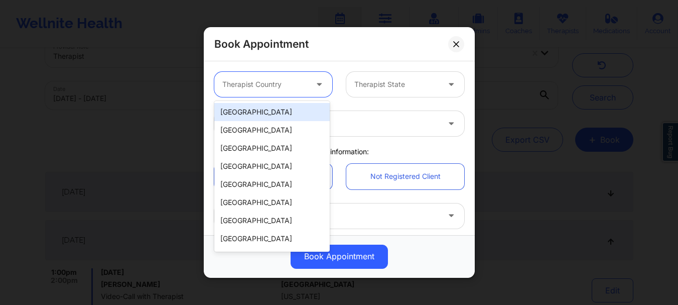
click at [273, 79] on div at bounding box center [264, 84] width 85 height 12
click at [273, 112] on div "United States" at bounding box center [271, 112] width 115 height 18
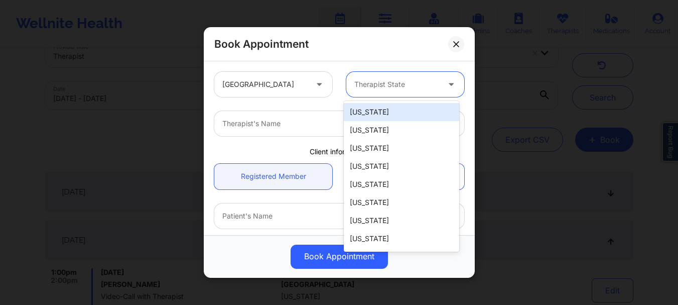
click at [371, 91] on div "Therapist State" at bounding box center [393, 84] width 94 height 25
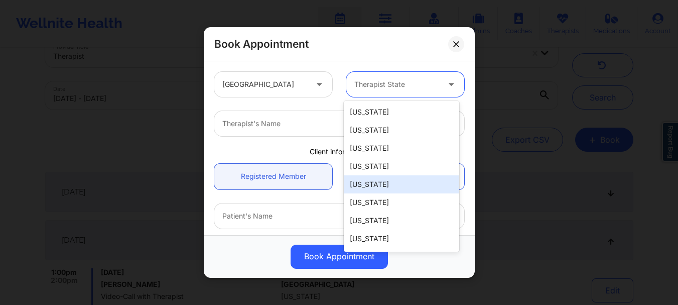
click at [368, 184] on div "California" at bounding box center [401, 184] width 115 height 18
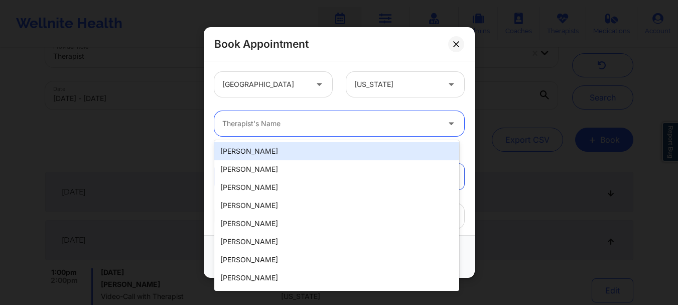
click at [295, 127] on div at bounding box center [330, 123] width 217 height 12
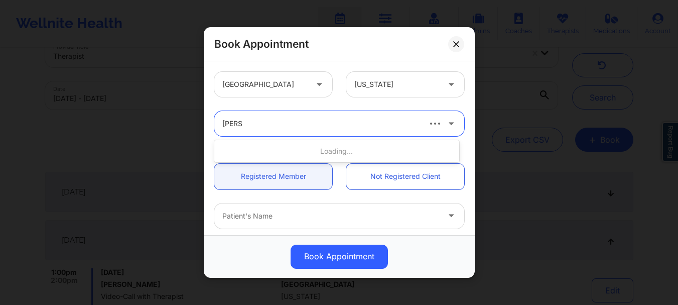
type input "quisha"
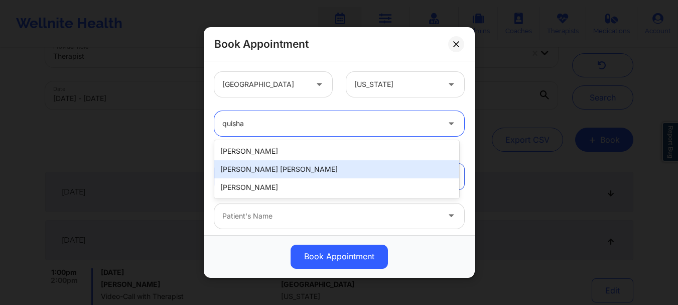
click at [293, 170] on div "Quisha Monique Castro" at bounding box center [336, 169] width 245 height 18
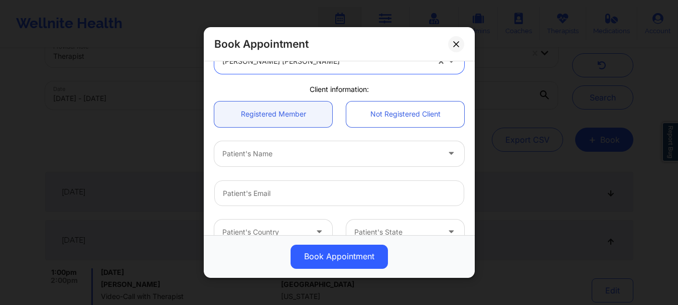
scroll to position [84, 0]
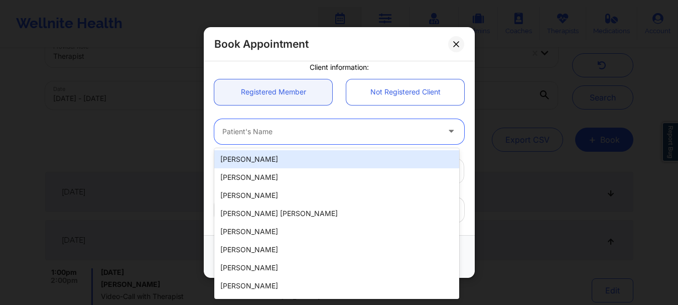
click at [298, 137] on div at bounding box center [330, 132] width 217 height 12
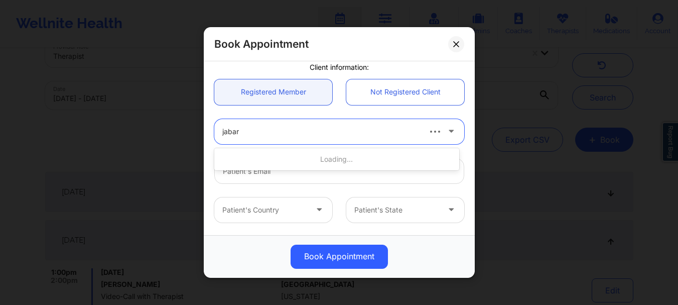
type input "jabari"
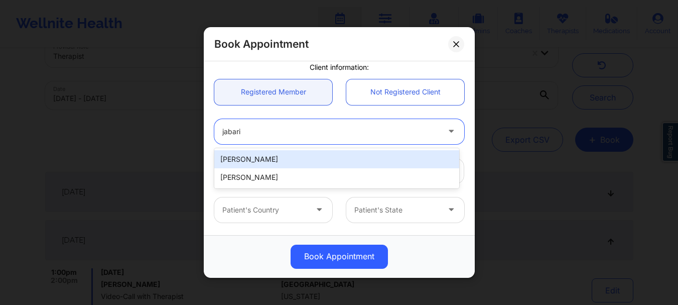
click at [294, 164] on div "Jabari McIntosh" at bounding box center [336, 159] width 245 height 18
type input "jabari.mc@sbcglobal.net"
type input "+13526820346"
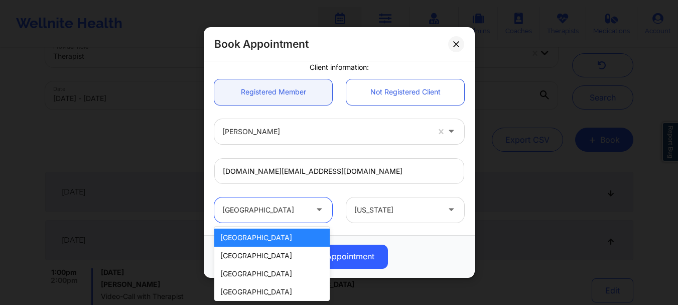
click at [281, 216] on div "United States" at bounding box center [264, 209] width 85 height 25
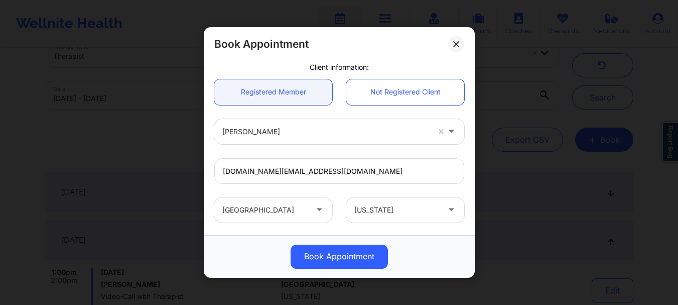
click at [351, 187] on div "jabari.mc@sbcglobal.net" at bounding box center [339, 170] width 264 height 39
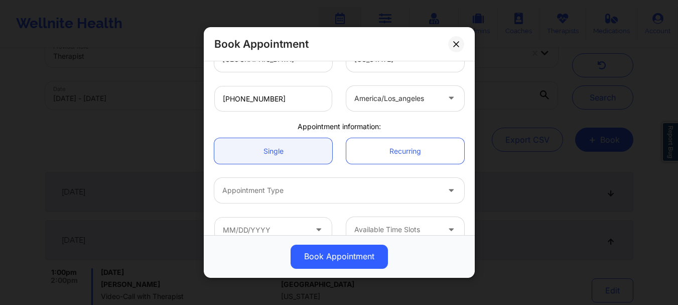
scroll to position [253, 0]
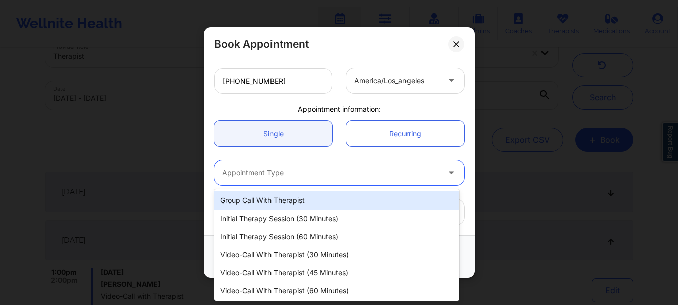
click at [331, 176] on div at bounding box center [330, 173] width 217 height 12
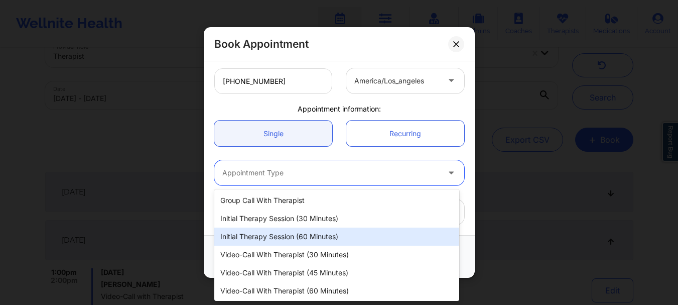
scroll to position [19, 0]
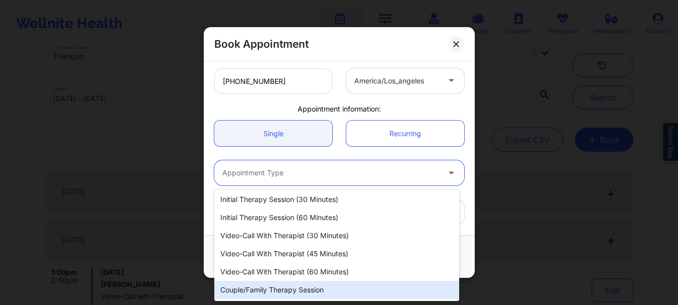
click at [296, 297] on div "Couple/Family Therapy Session" at bounding box center [336, 290] width 245 height 18
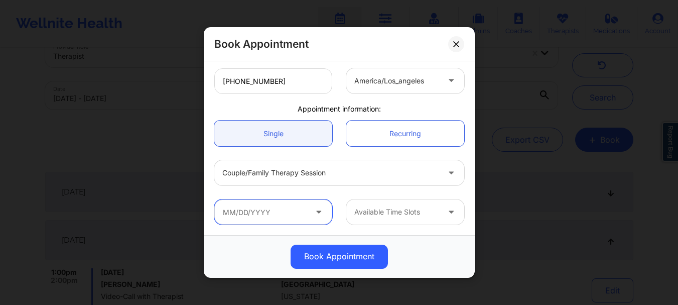
click at [285, 217] on input "text" at bounding box center [273, 211] width 118 height 25
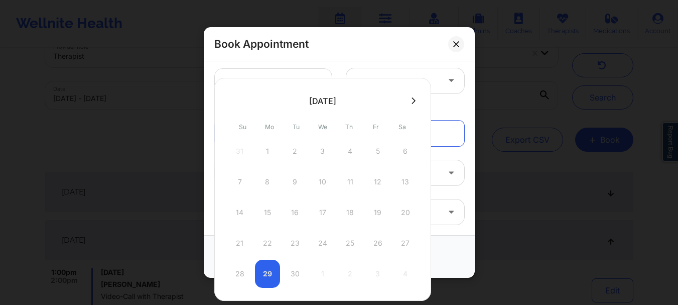
click at [412, 101] on icon at bounding box center [414, 101] width 4 height 8
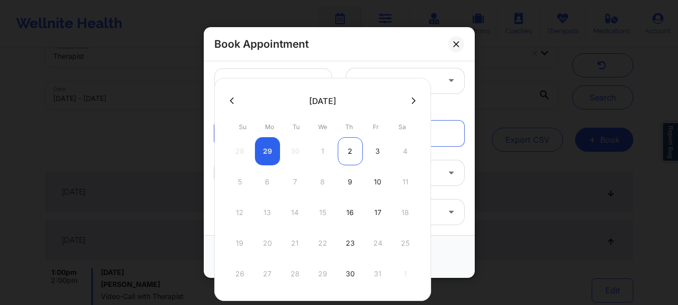
click at [348, 152] on div "2" at bounding box center [350, 151] width 25 height 28
type input "10/02/2025"
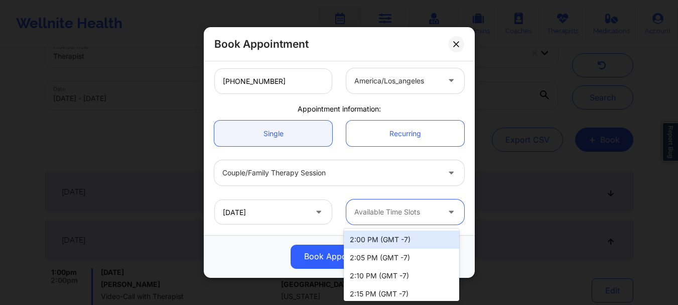
click at [366, 212] on div at bounding box center [396, 212] width 85 height 12
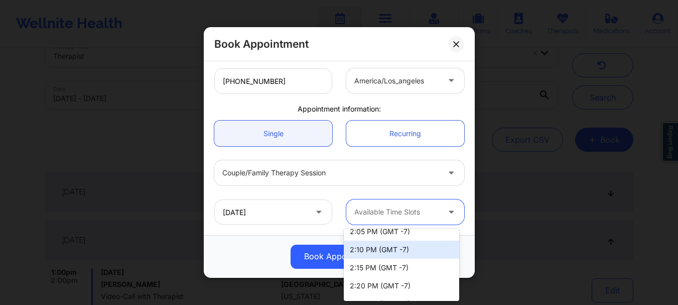
scroll to position [27, 0]
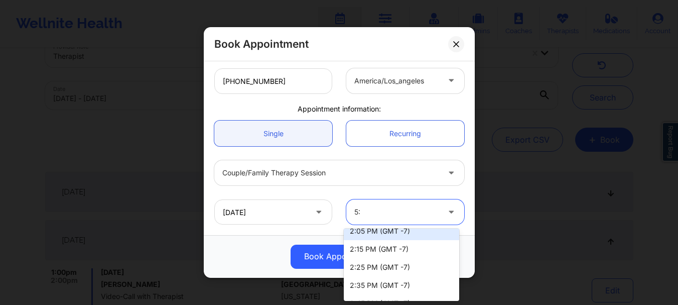
type input "5"
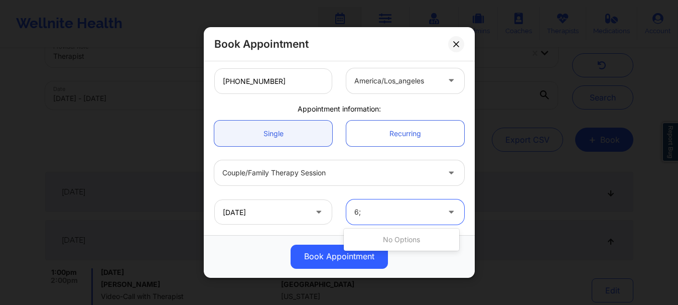
scroll to position [0, 0]
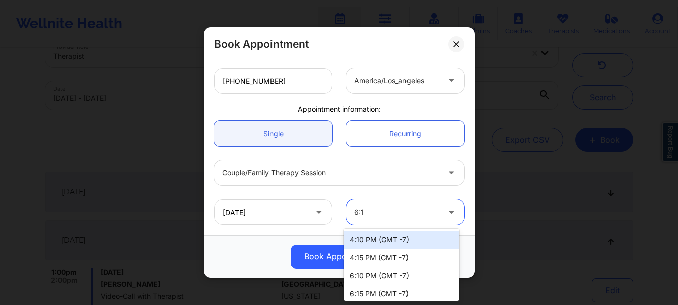
type input "6:10"
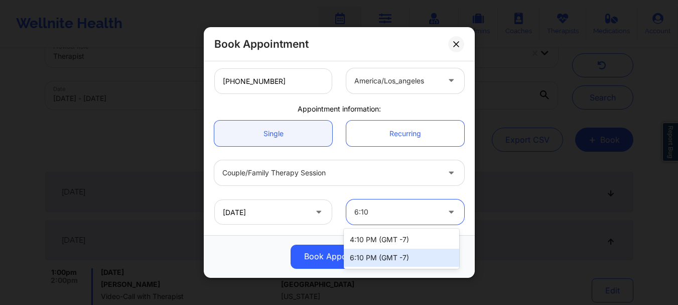
click at [376, 262] on div "6:10 PM (GMT -7)" at bounding box center [401, 258] width 115 height 18
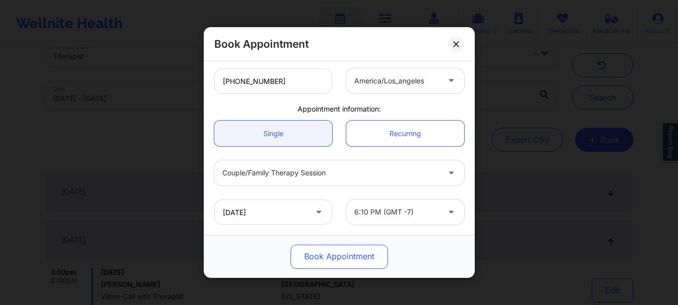
click at [359, 261] on button "Book Appointment" at bounding box center [339, 257] width 97 height 24
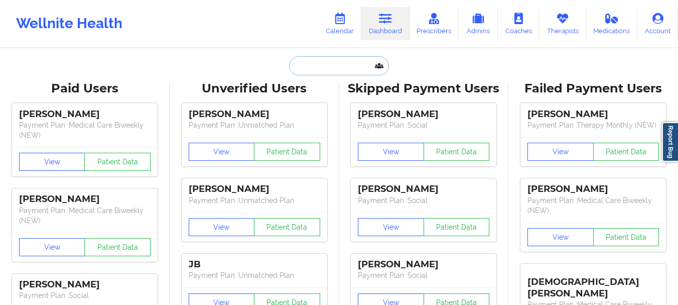
click at [338, 71] on input "text" at bounding box center [338, 65] width 99 height 19
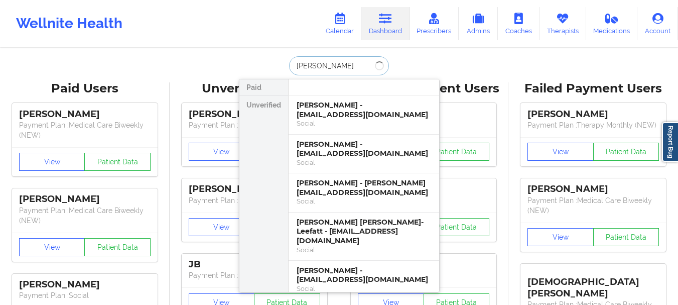
type input "karlene d"
click at [352, 117] on div "Karlene Davis - klene10@gmail.com" at bounding box center [364, 109] width 135 height 19
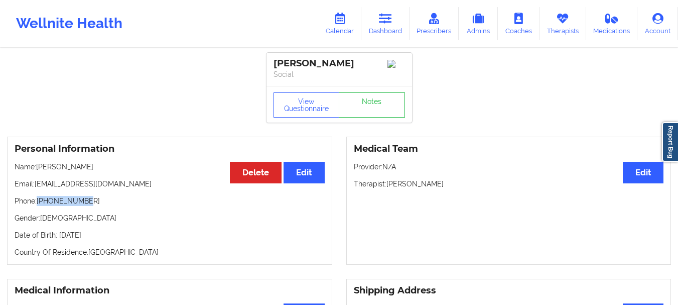
drag, startPoint x: 39, startPoint y: 202, endPoint x: 92, endPoint y: 206, distance: 52.8
click at [92, 206] on p "Phone: +19175580731" at bounding box center [170, 201] width 310 height 10
copy p "+19175580731"
